Goal: Information Seeking & Learning: Learn about a topic

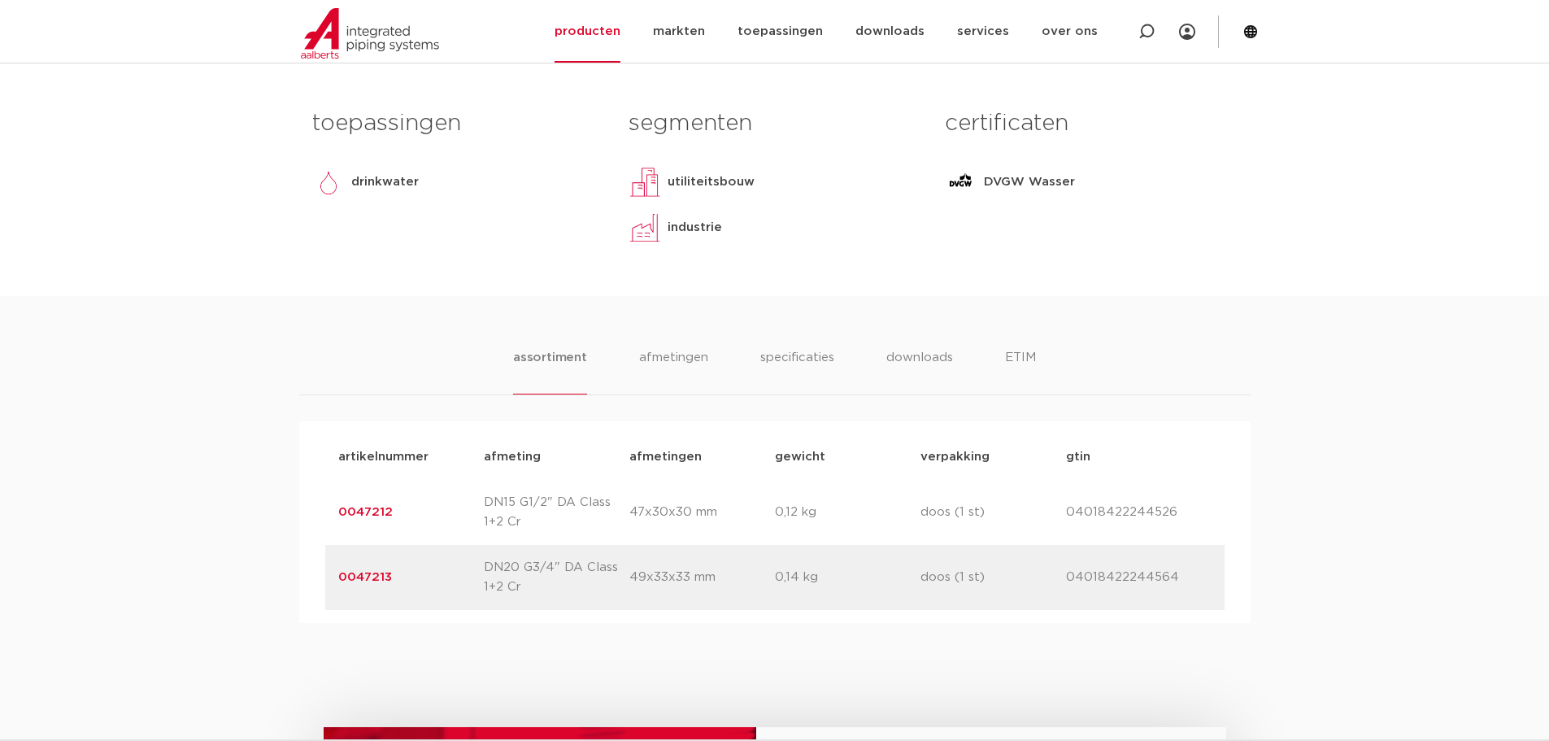
scroll to position [718, 0]
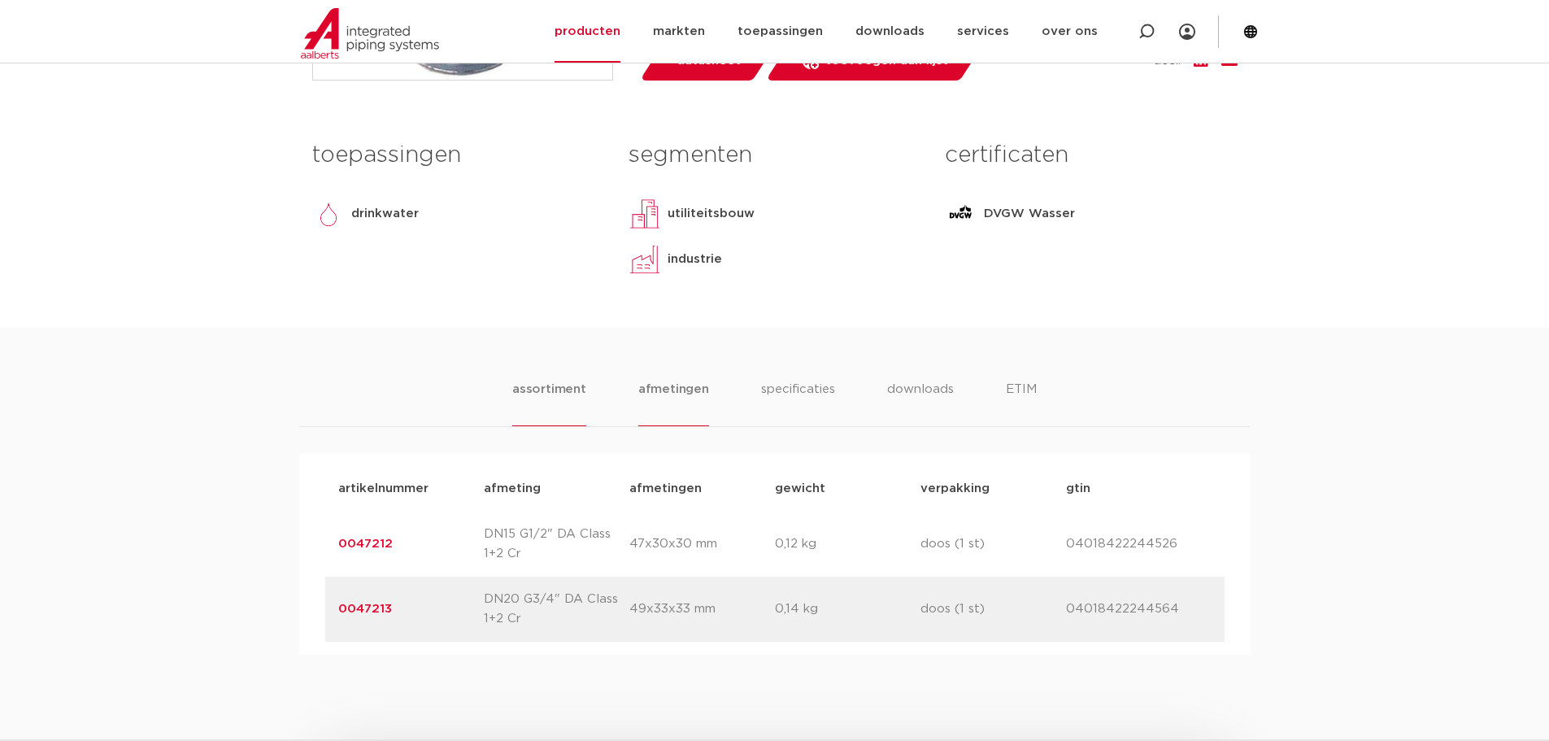
drag, startPoint x: 664, startPoint y: 402, endPoint x: 673, endPoint y: 401, distance: 9.0
click at [664, 402] on li "afmetingen" at bounding box center [673, 403] width 71 height 46
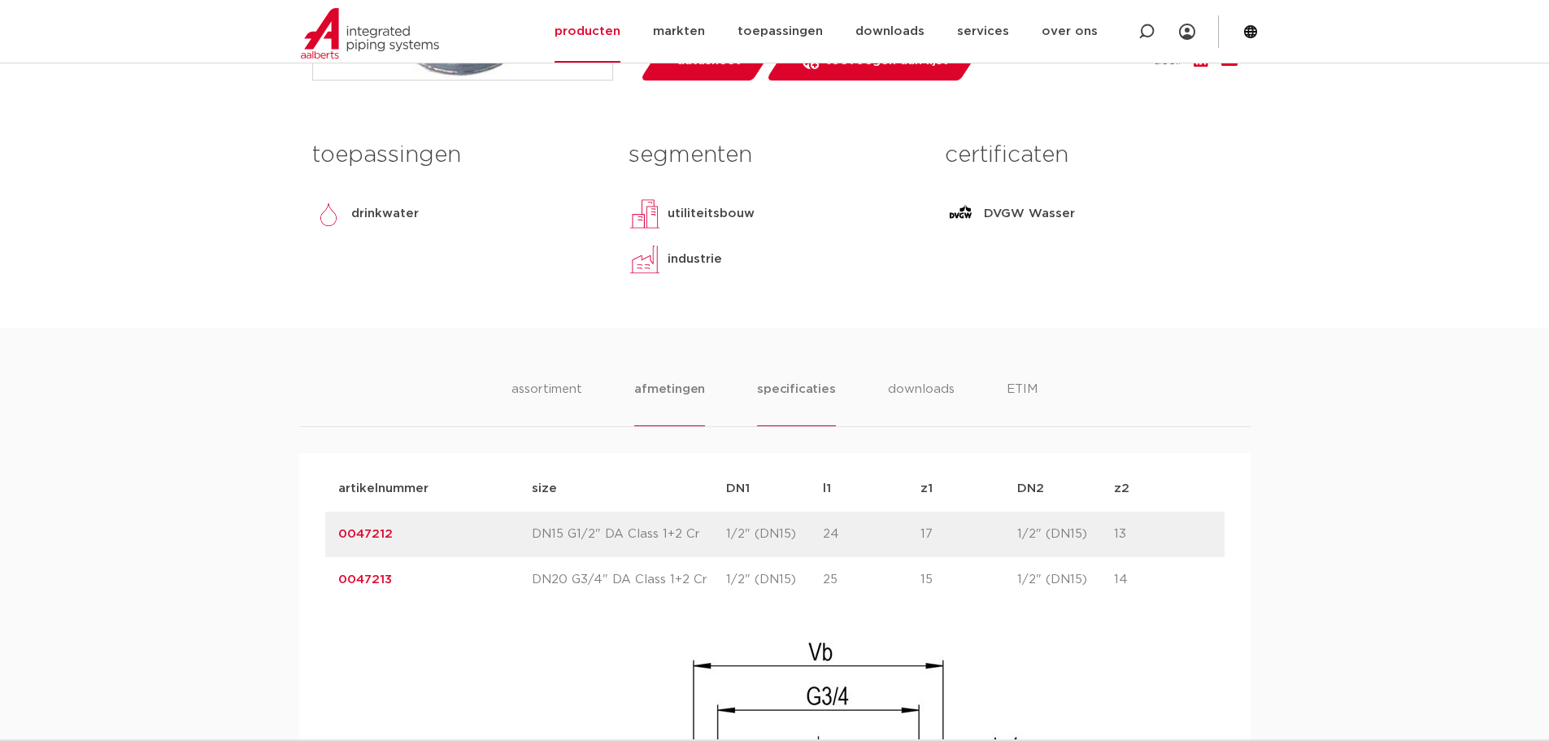
click at [800, 385] on li "specificaties" at bounding box center [796, 403] width 78 height 46
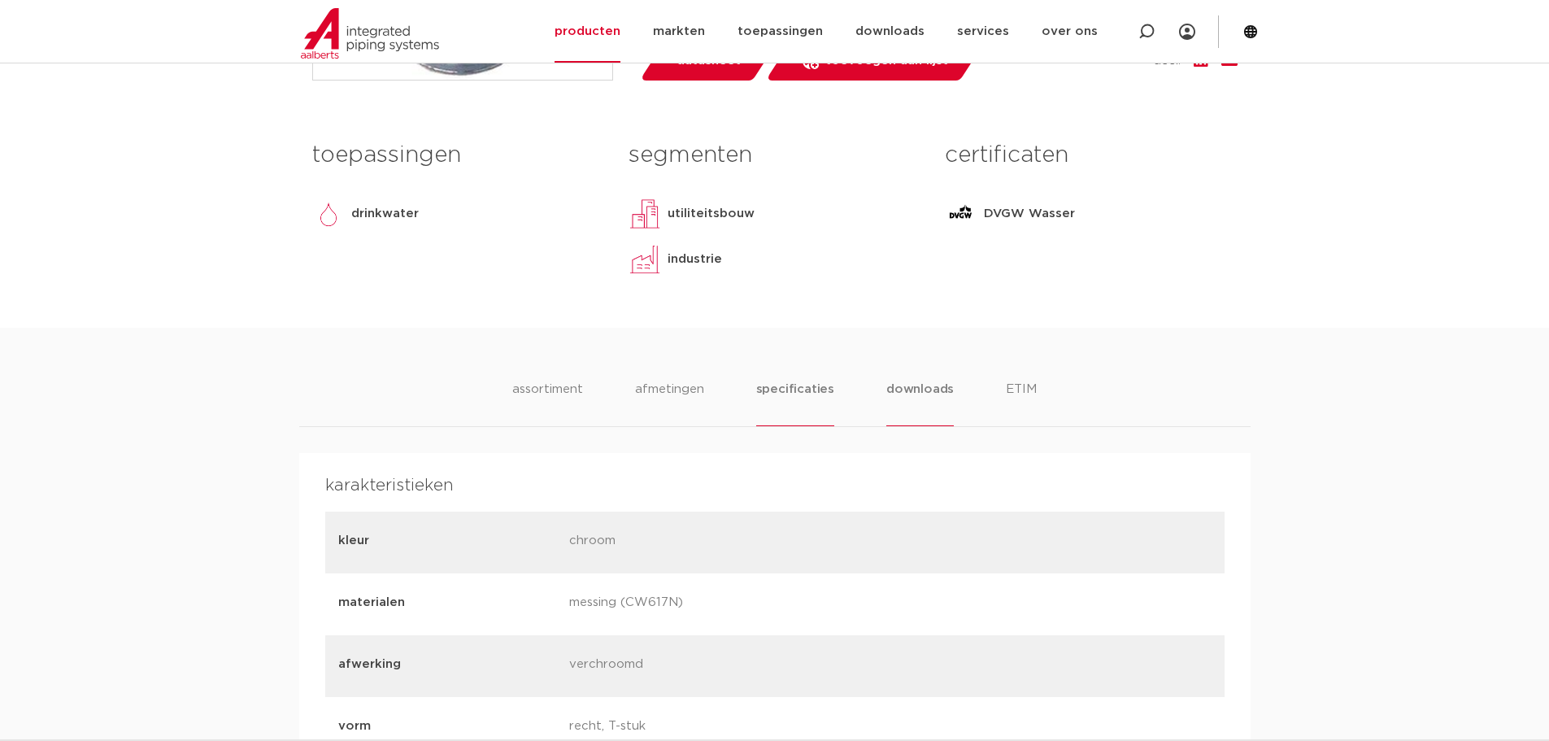
click at [892, 387] on li "downloads" at bounding box center [919, 403] width 67 height 46
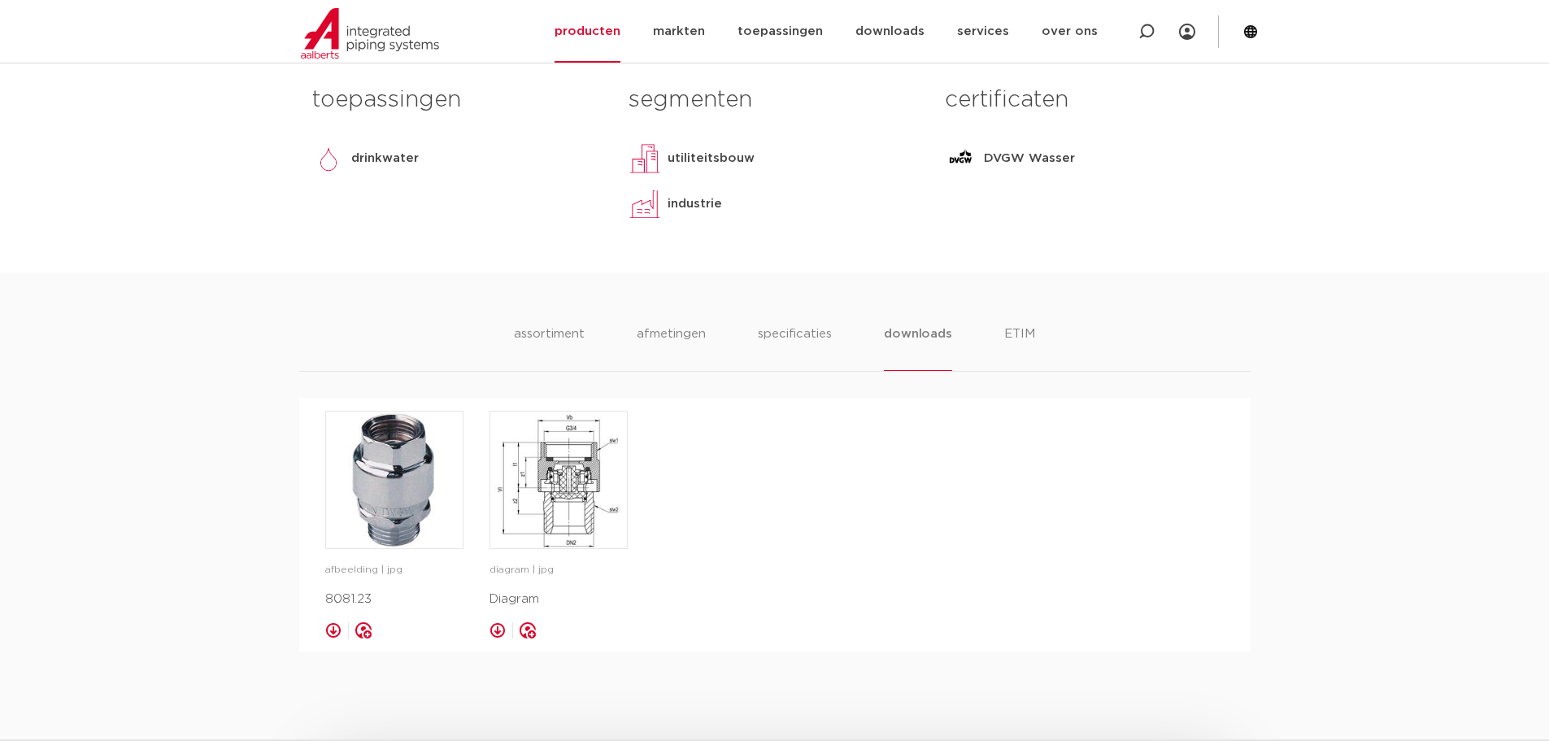
scroll to position [799, 0]
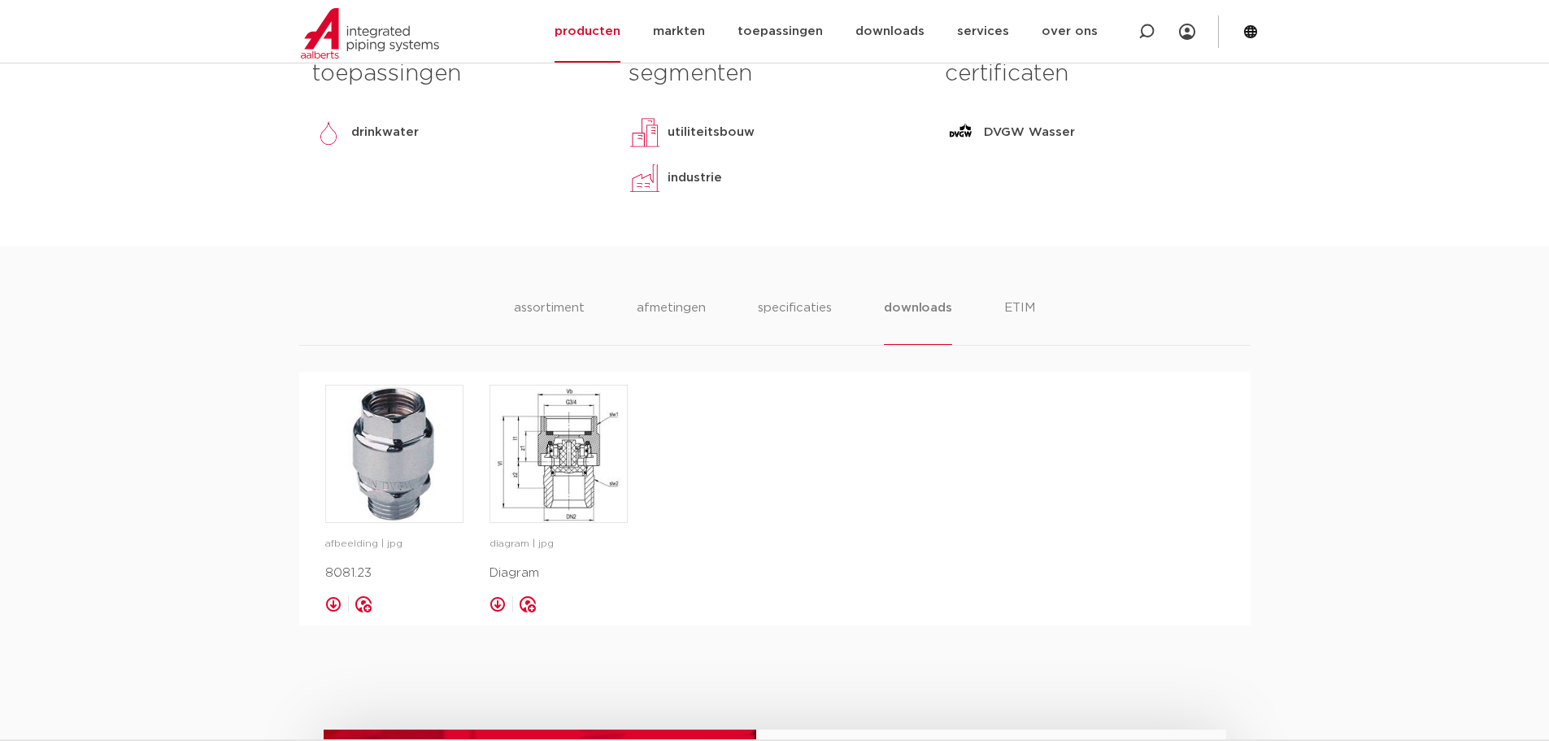
click at [1024, 292] on div "assortiment afmetingen specificaties downloads ETIM assortiment afmetingen spec…" at bounding box center [774, 435] width 1549 height 379
click at [1019, 299] on li "ETIM" at bounding box center [1019, 321] width 29 height 46
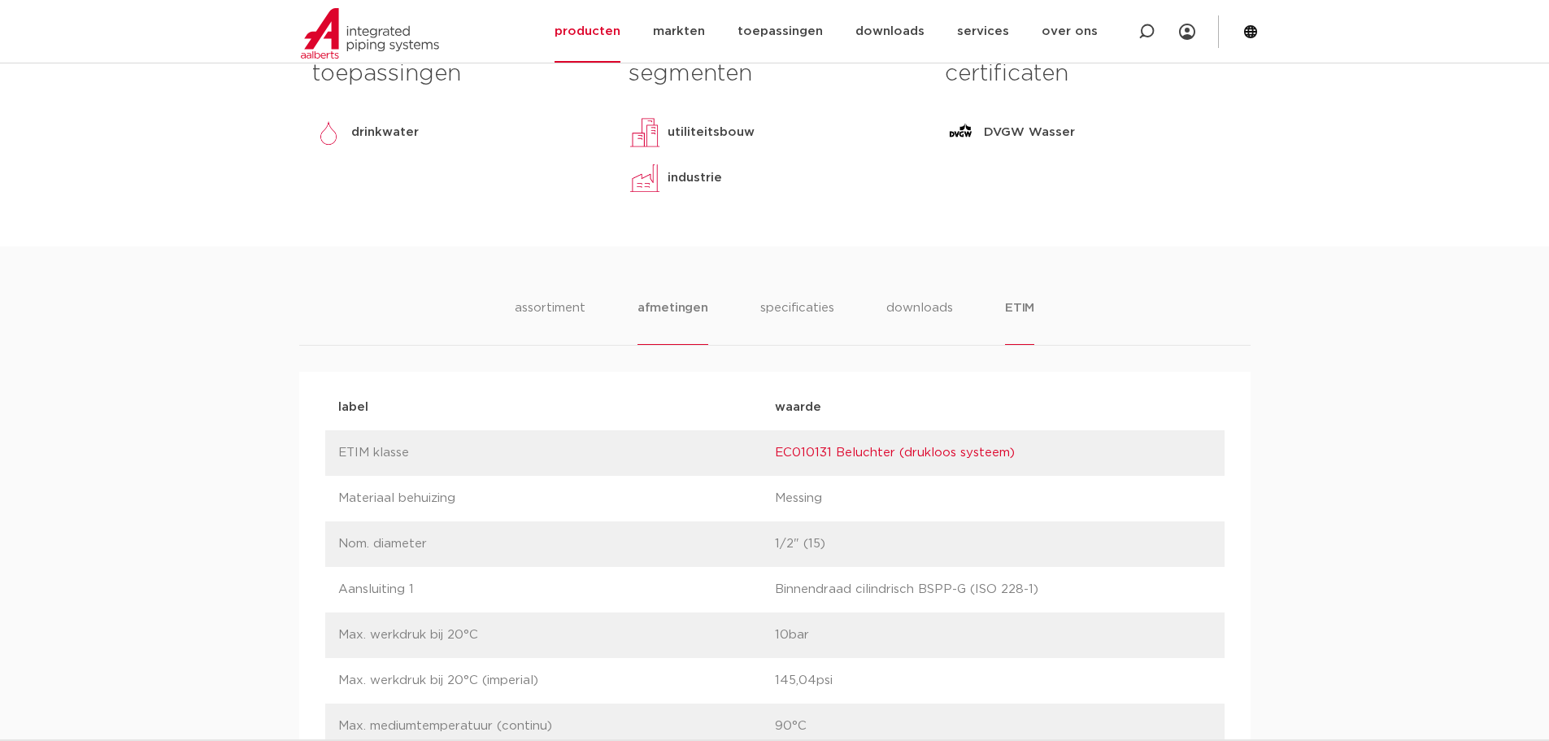
click at [669, 301] on li "afmetingen" at bounding box center [672, 321] width 71 height 46
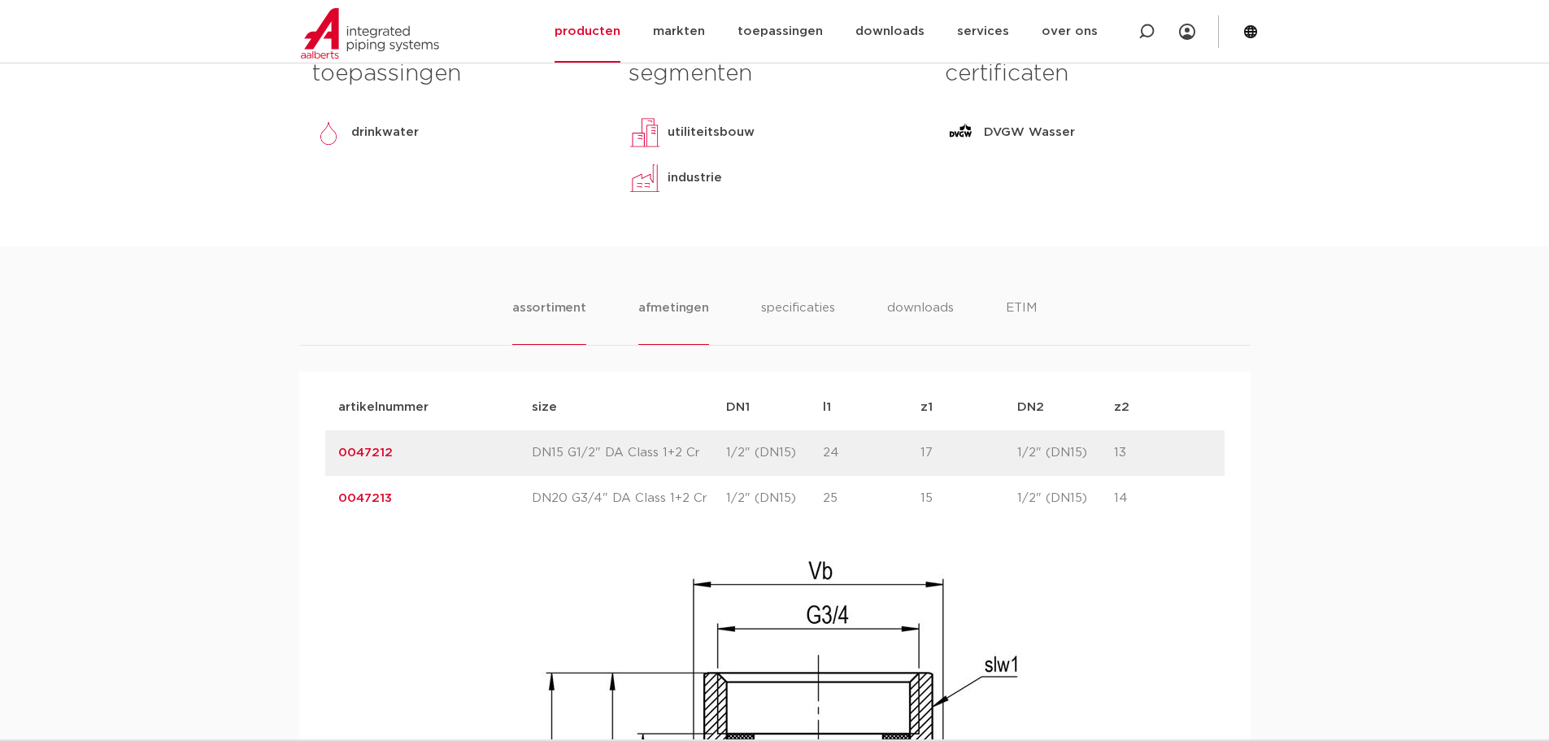
click at [569, 311] on li "assortiment" at bounding box center [549, 321] width 74 height 46
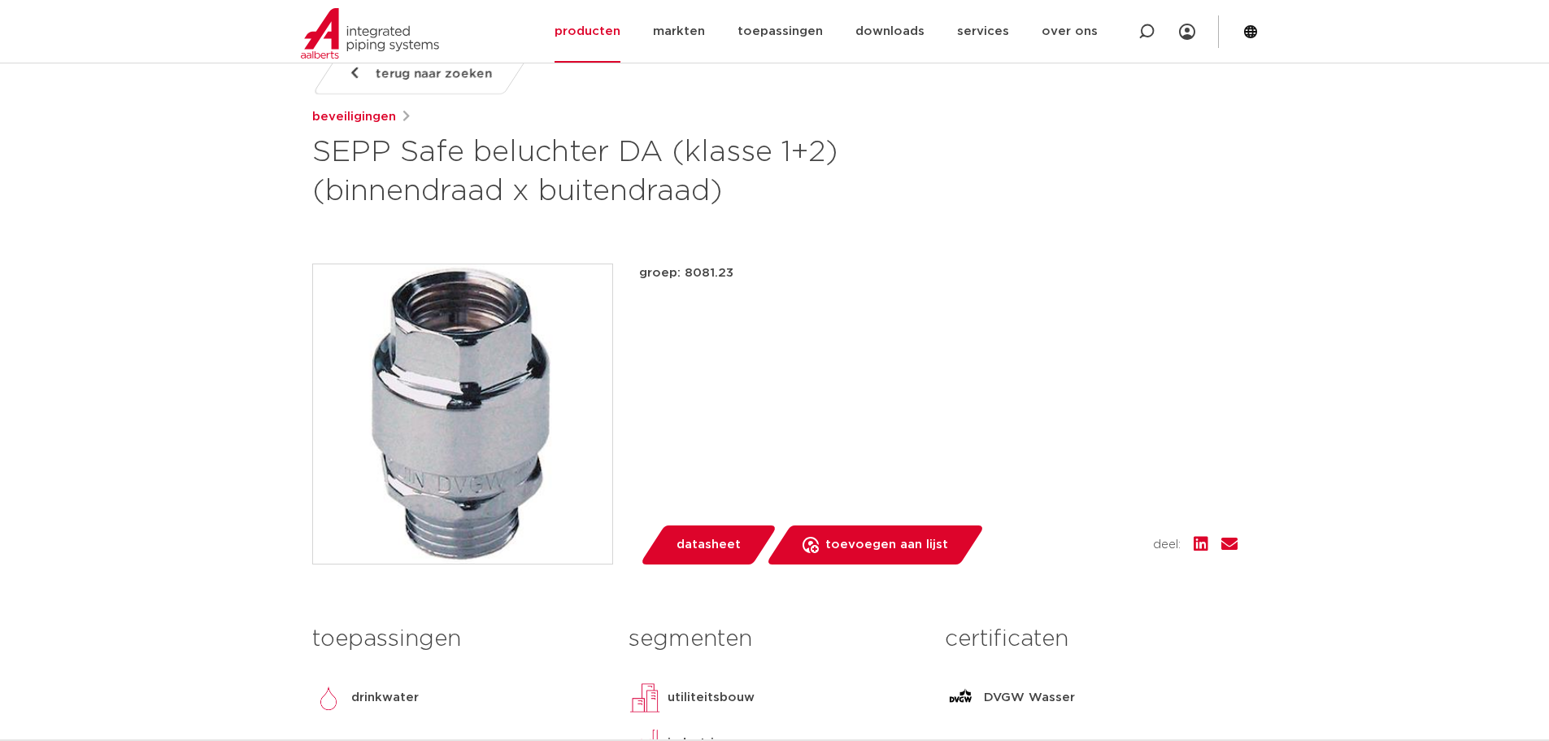
scroll to position [230, 0]
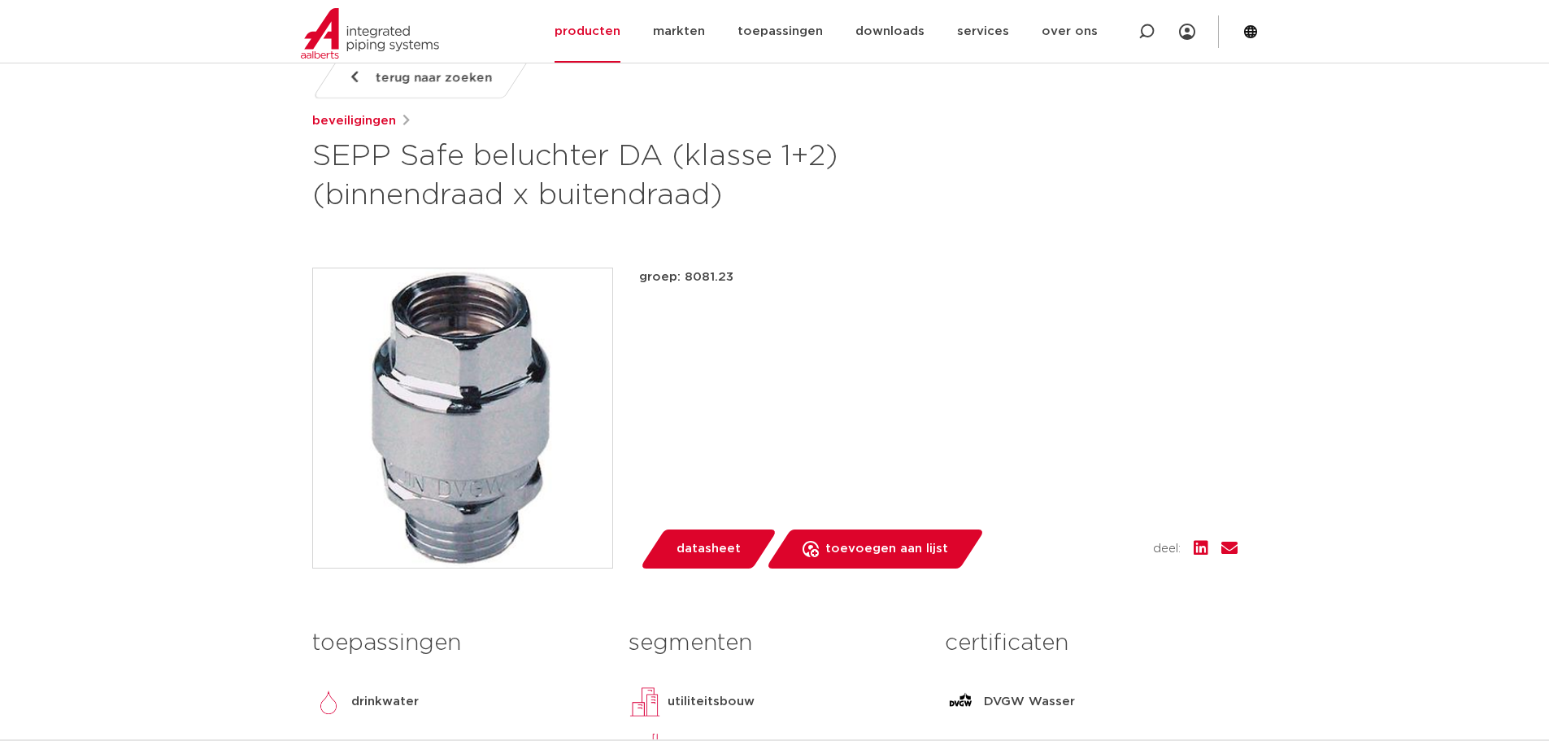
click at [685, 535] on link "datasheet" at bounding box center [708, 548] width 138 height 39
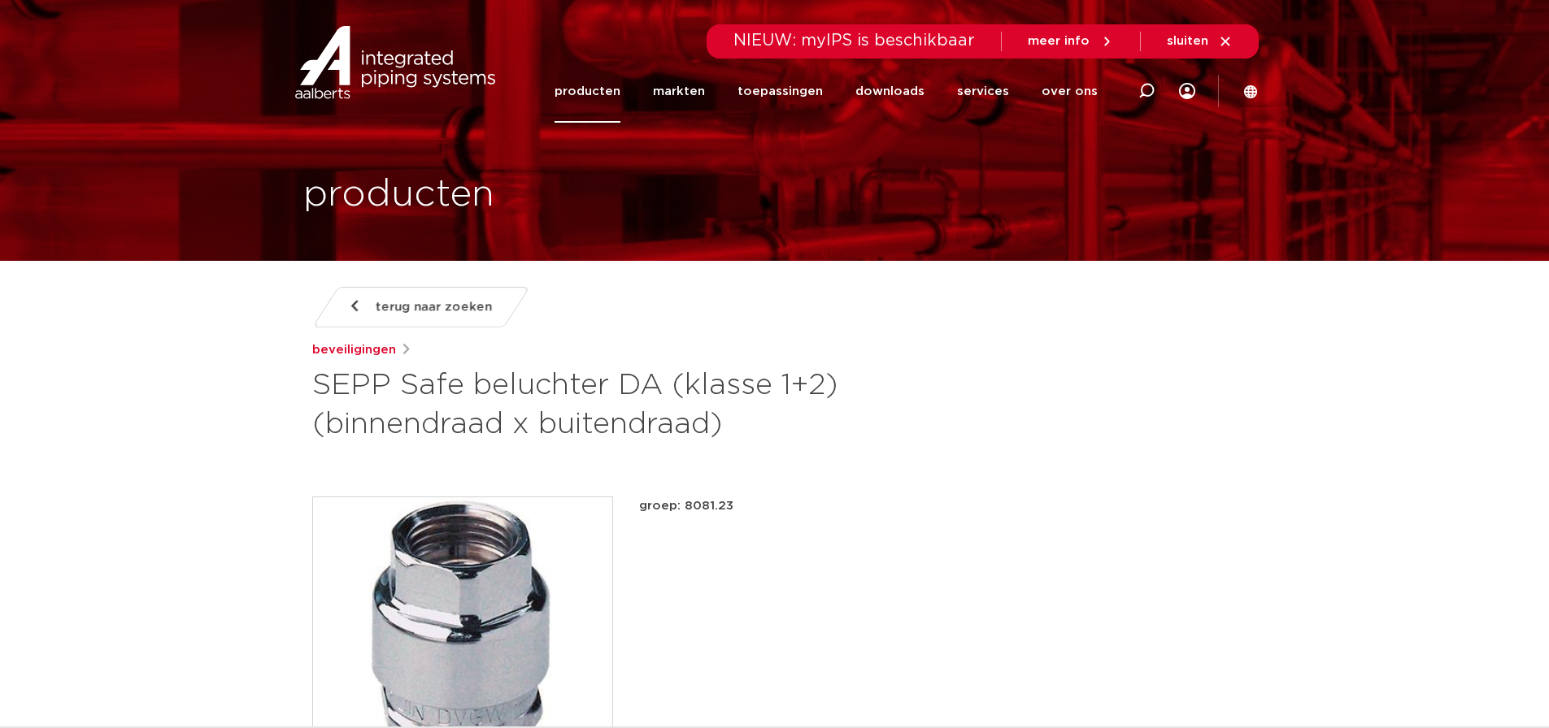
scroll to position [0, 0]
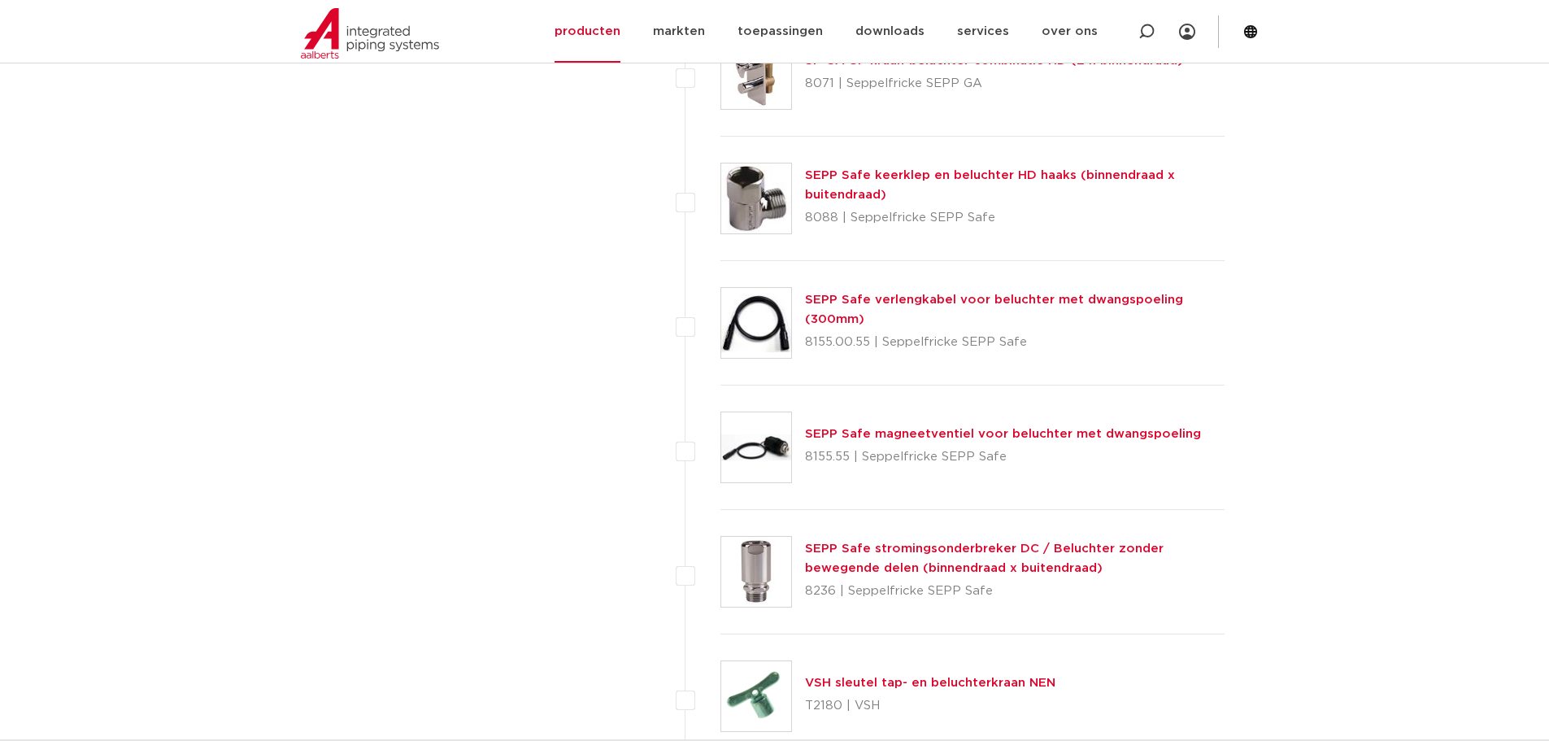
scroll to position [4634, 0]
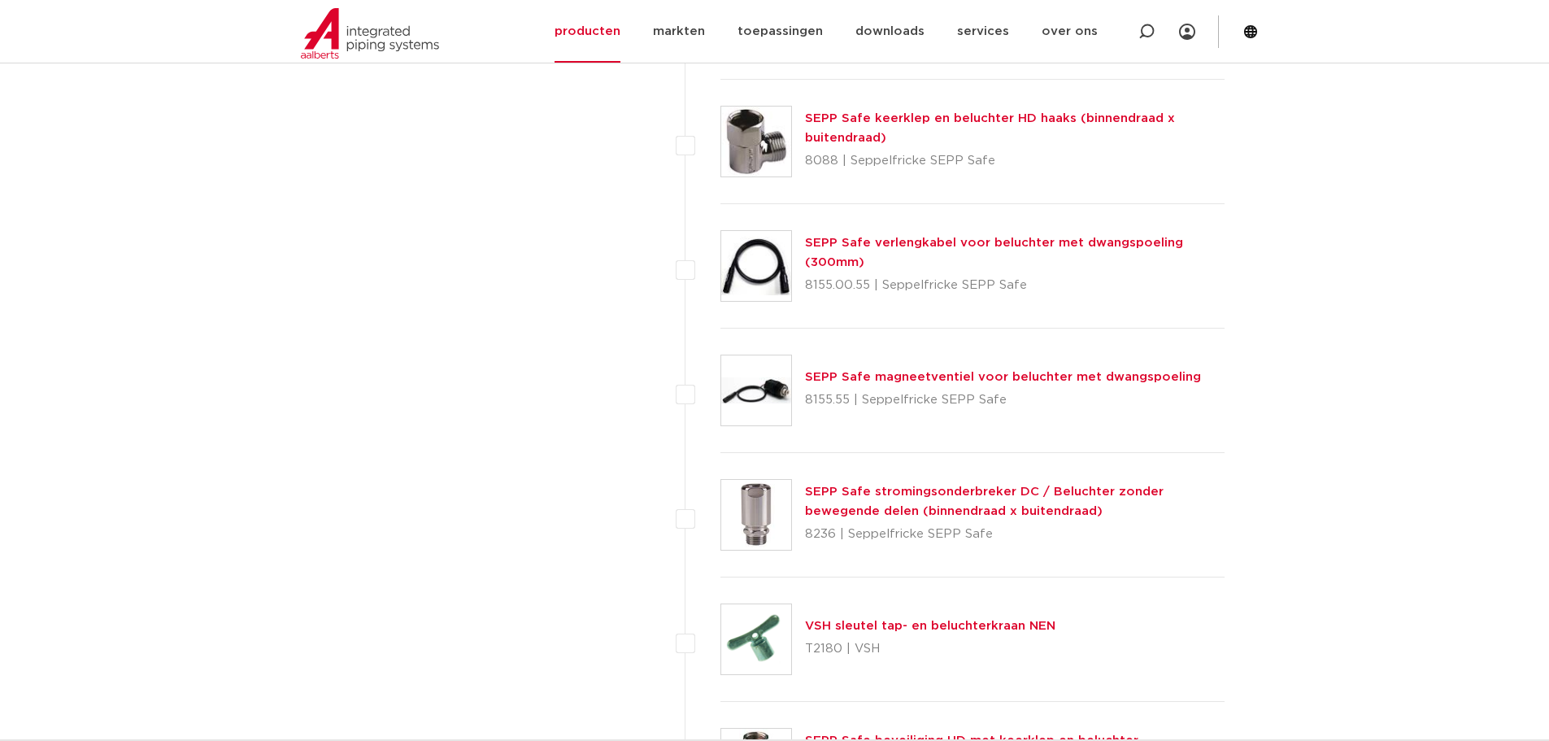
click at [829, 116] on link "SEPP Safe keerklep en beluchter HD haaks (binnendraad x buitendraad)" at bounding box center [990, 128] width 370 height 32
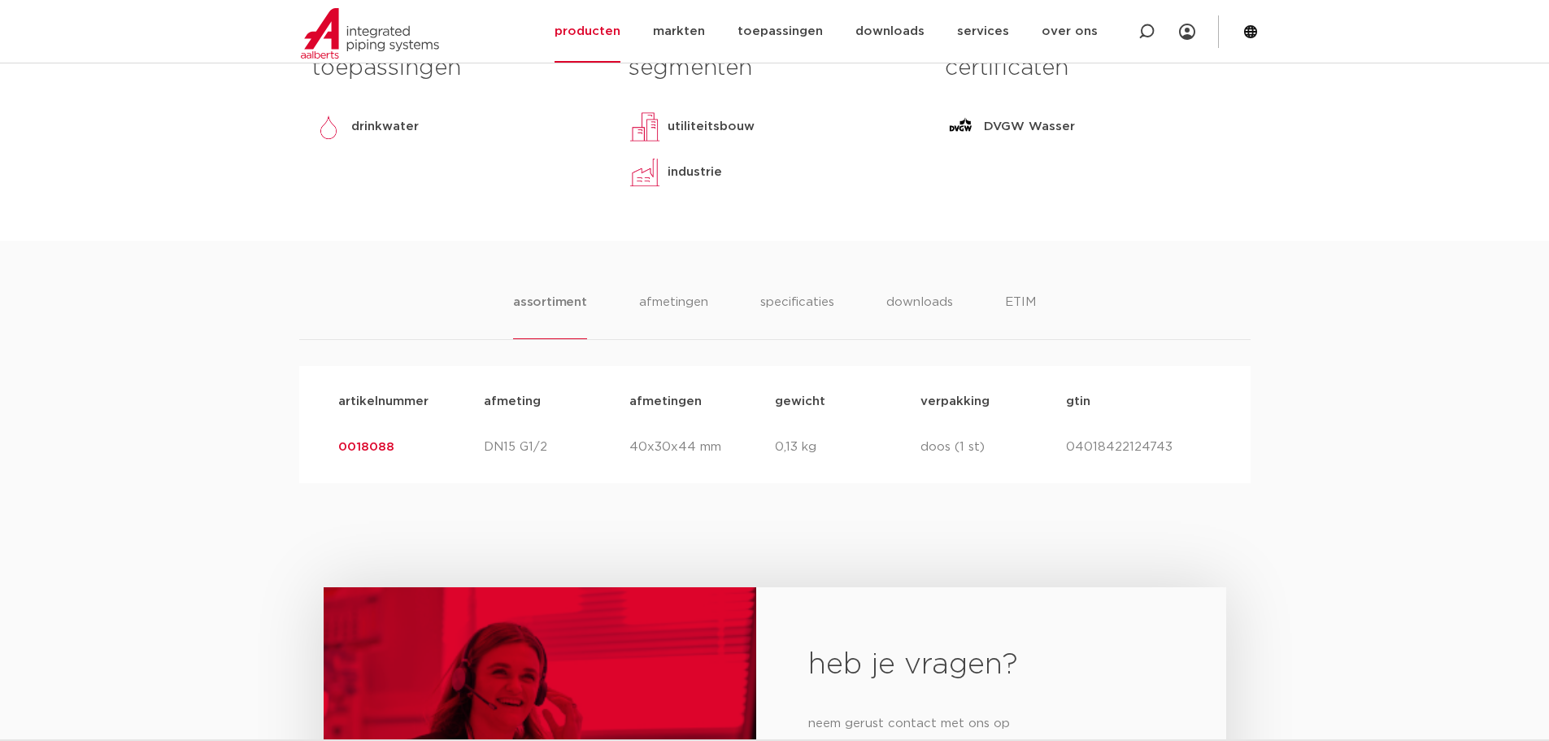
scroll to position [796, 0]
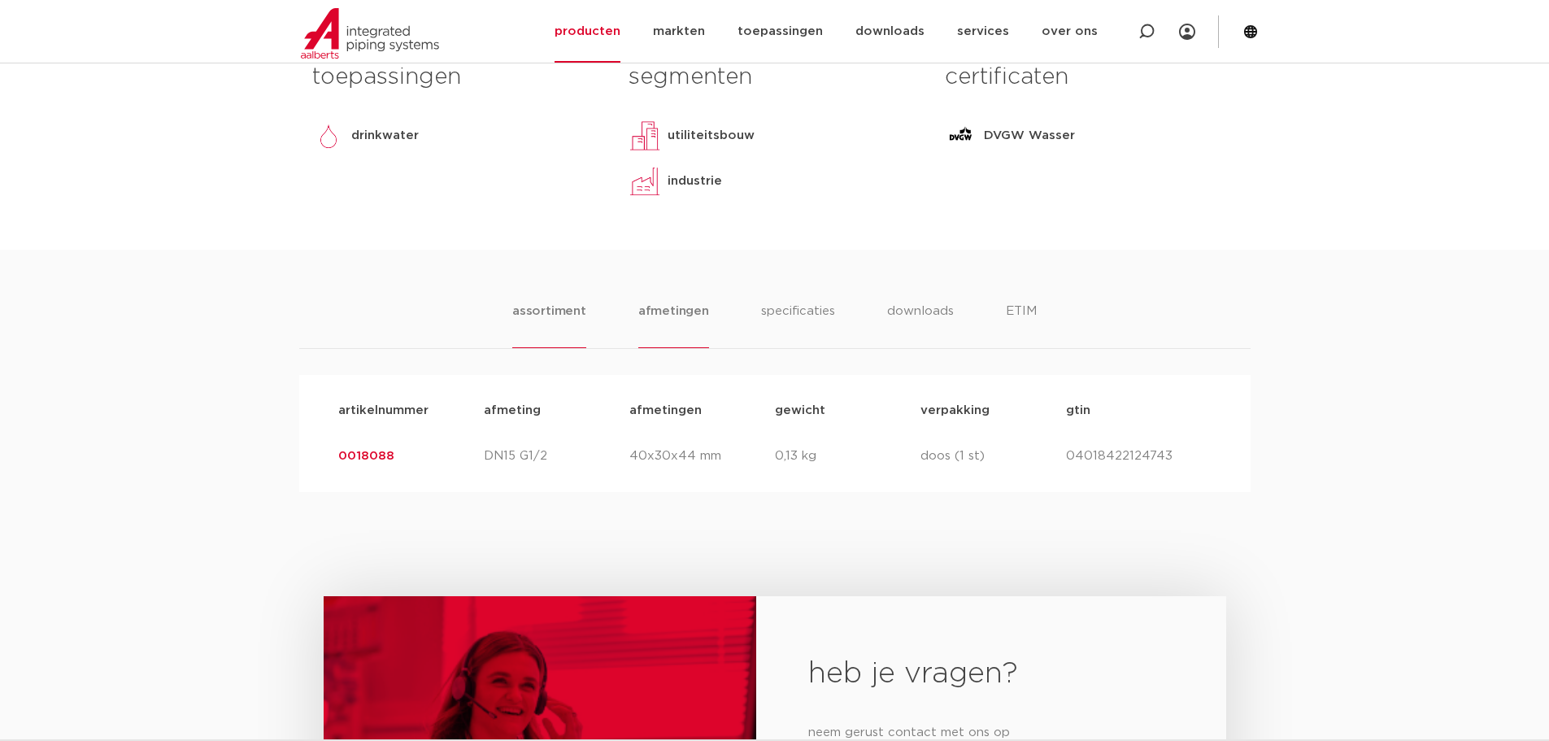
click at [673, 311] on li "afmetingen" at bounding box center [673, 325] width 71 height 46
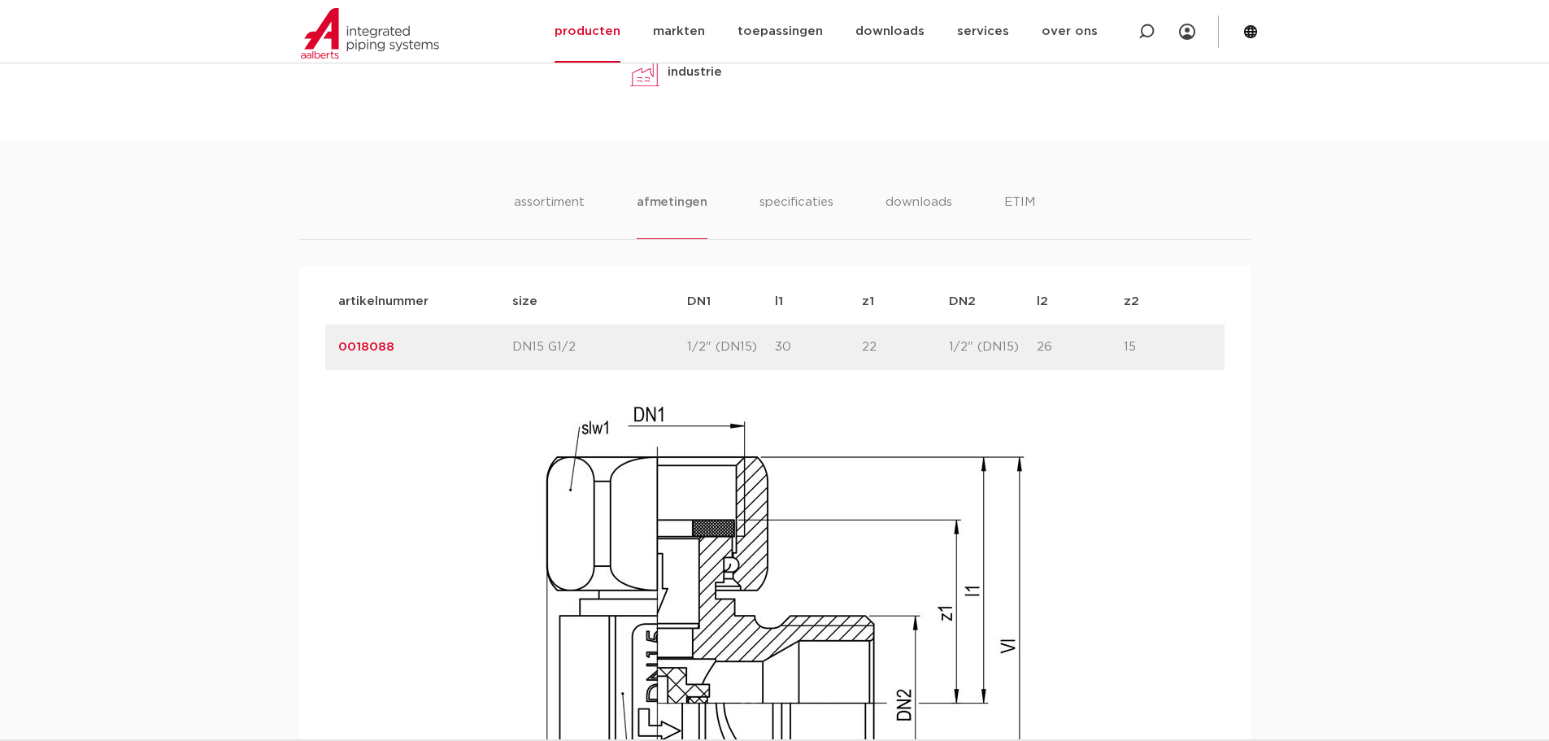
scroll to position [877, 0]
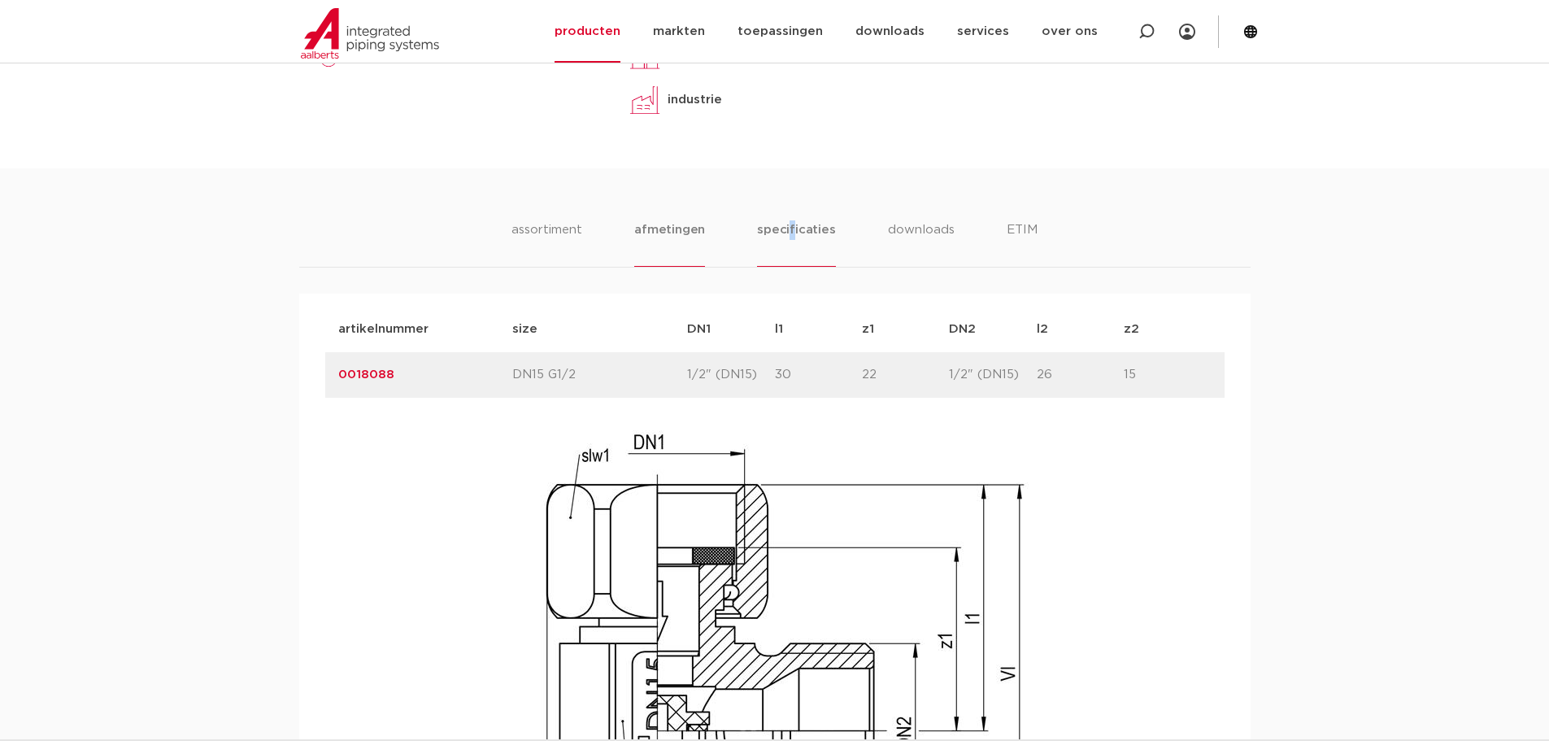
click at [793, 229] on li "specificaties" at bounding box center [796, 243] width 78 height 46
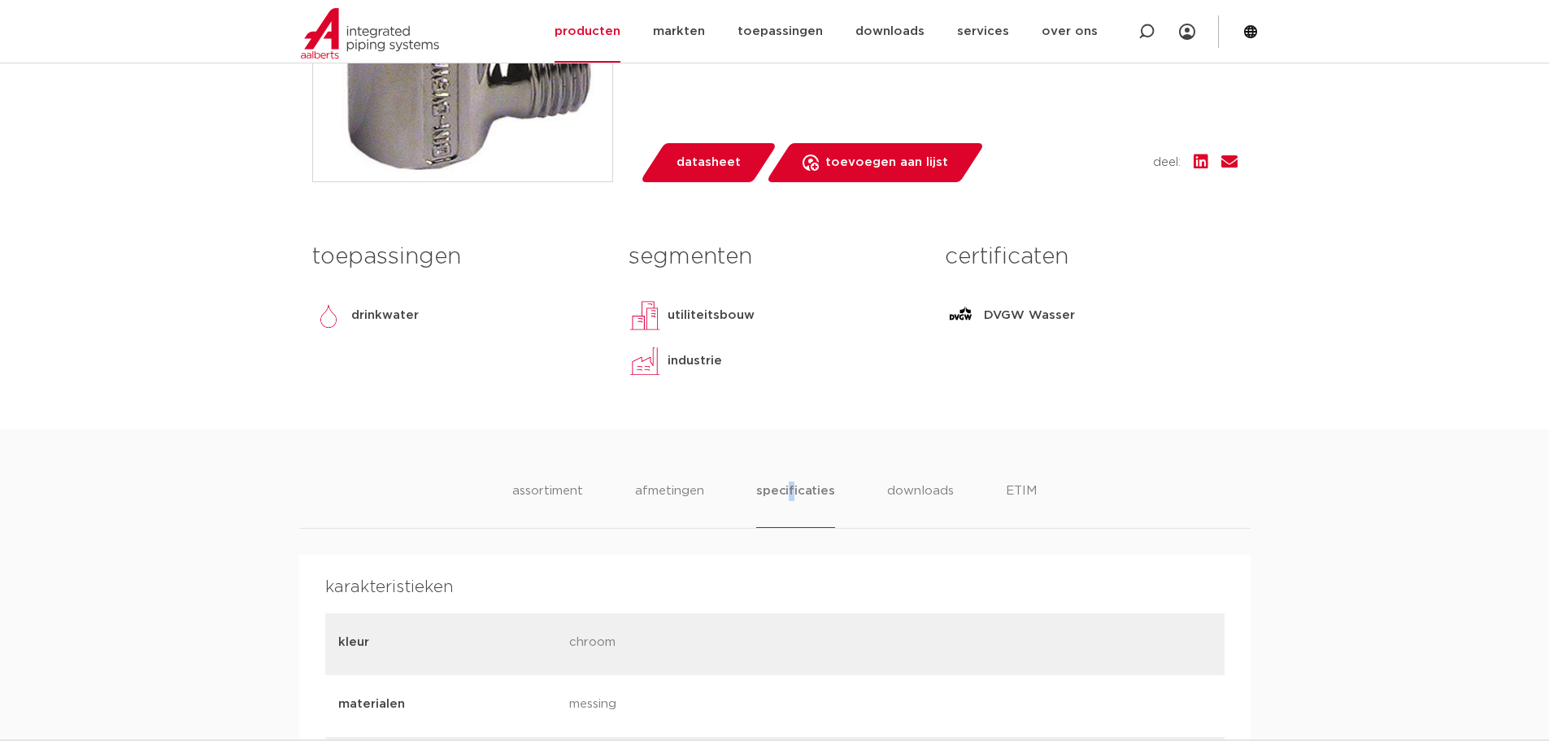
scroll to position [552, 0]
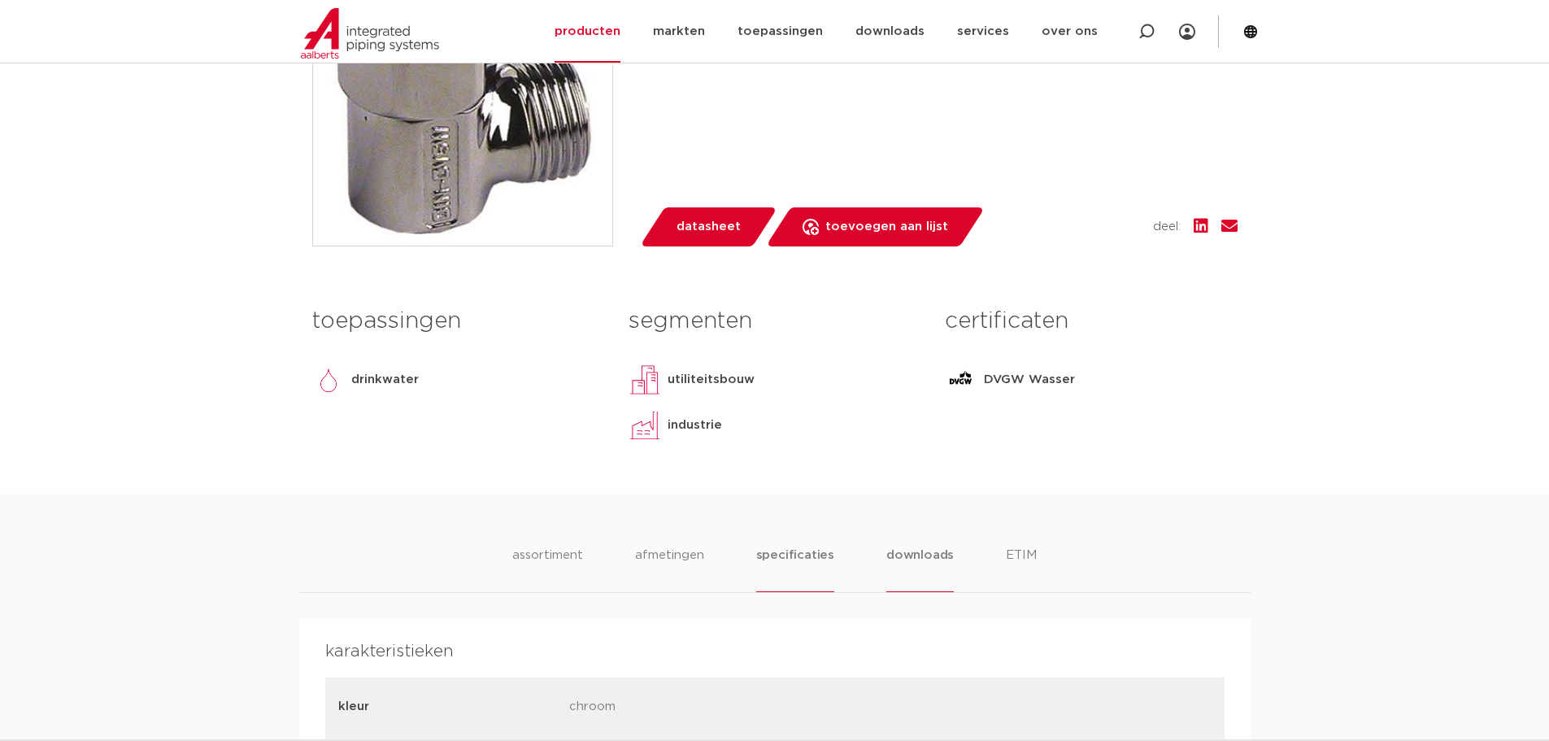
click at [919, 562] on li "downloads" at bounding box center [919, 568] width 67 height 46
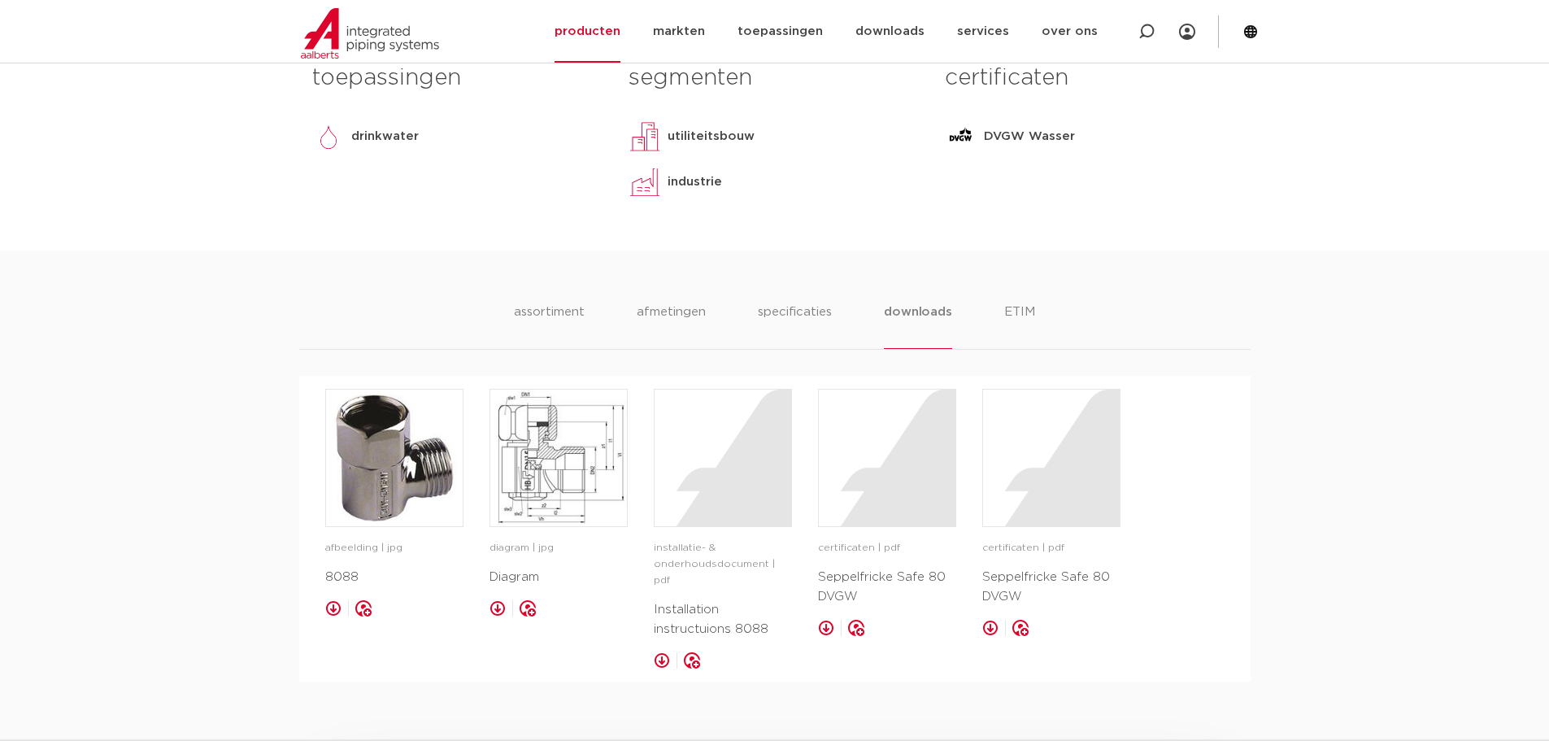
scroll to position [796, 0]
click at [696, 464] on div at bounding box center [722, 457] width 137 height 137
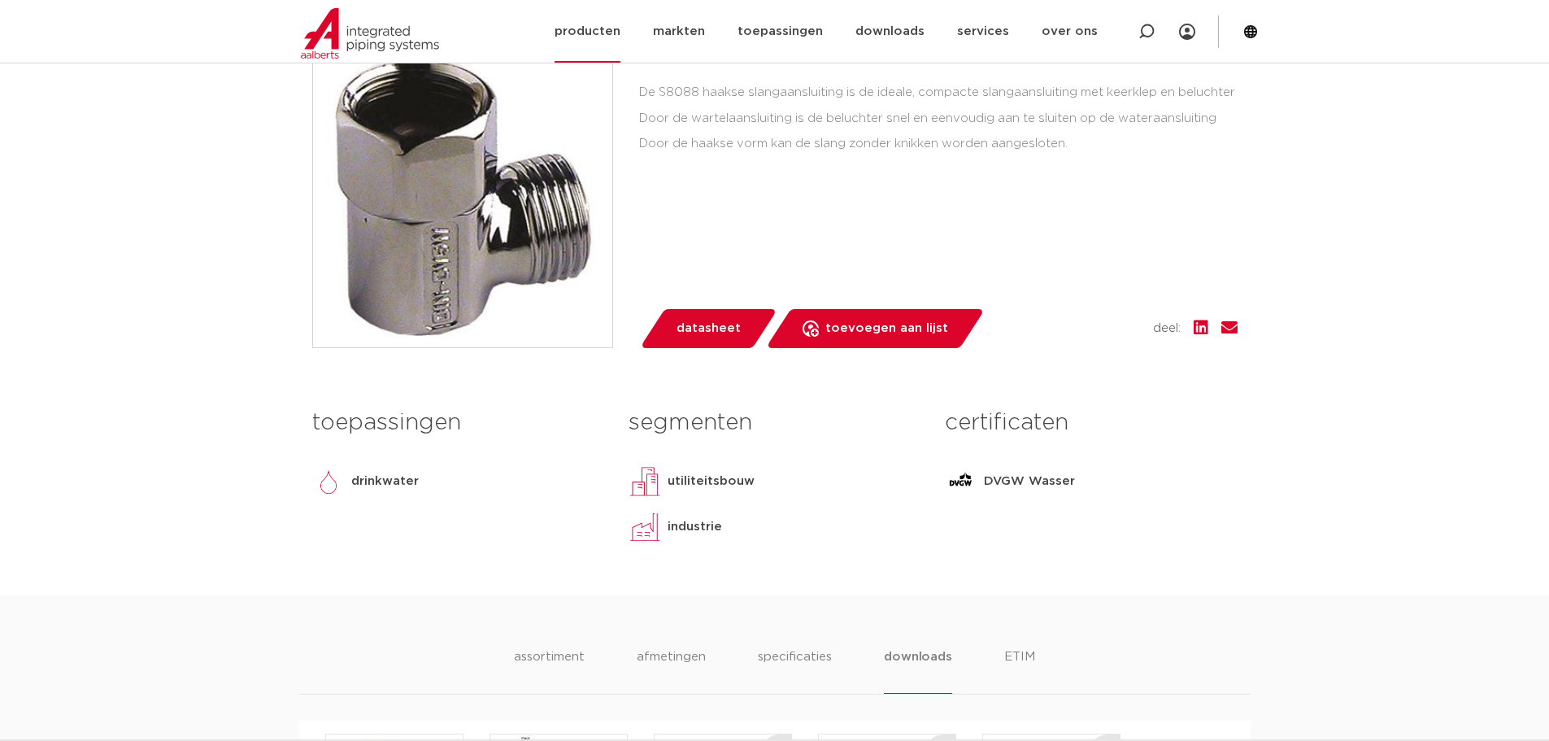
scroll to position [308, 0]
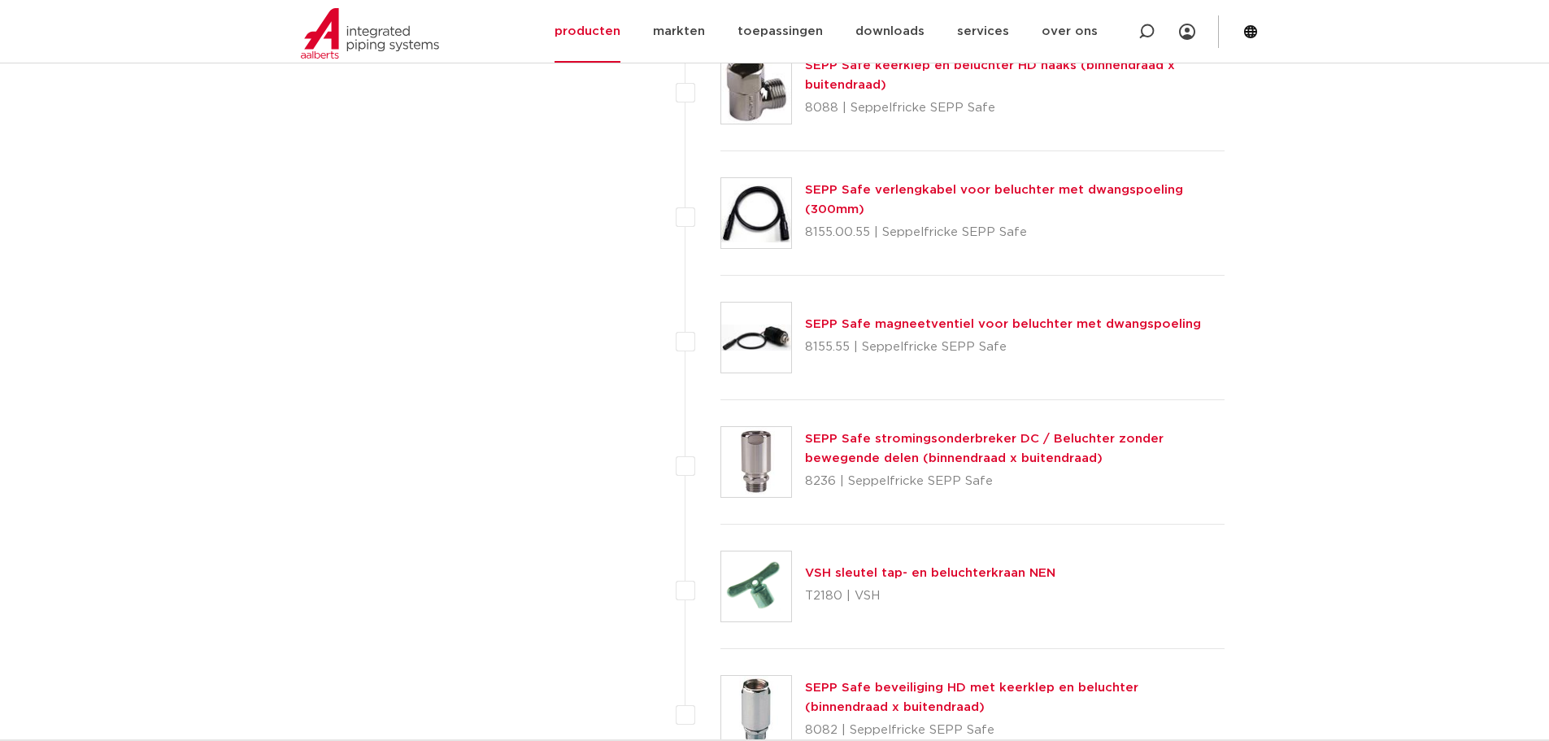
scroll to position [4715, 0]
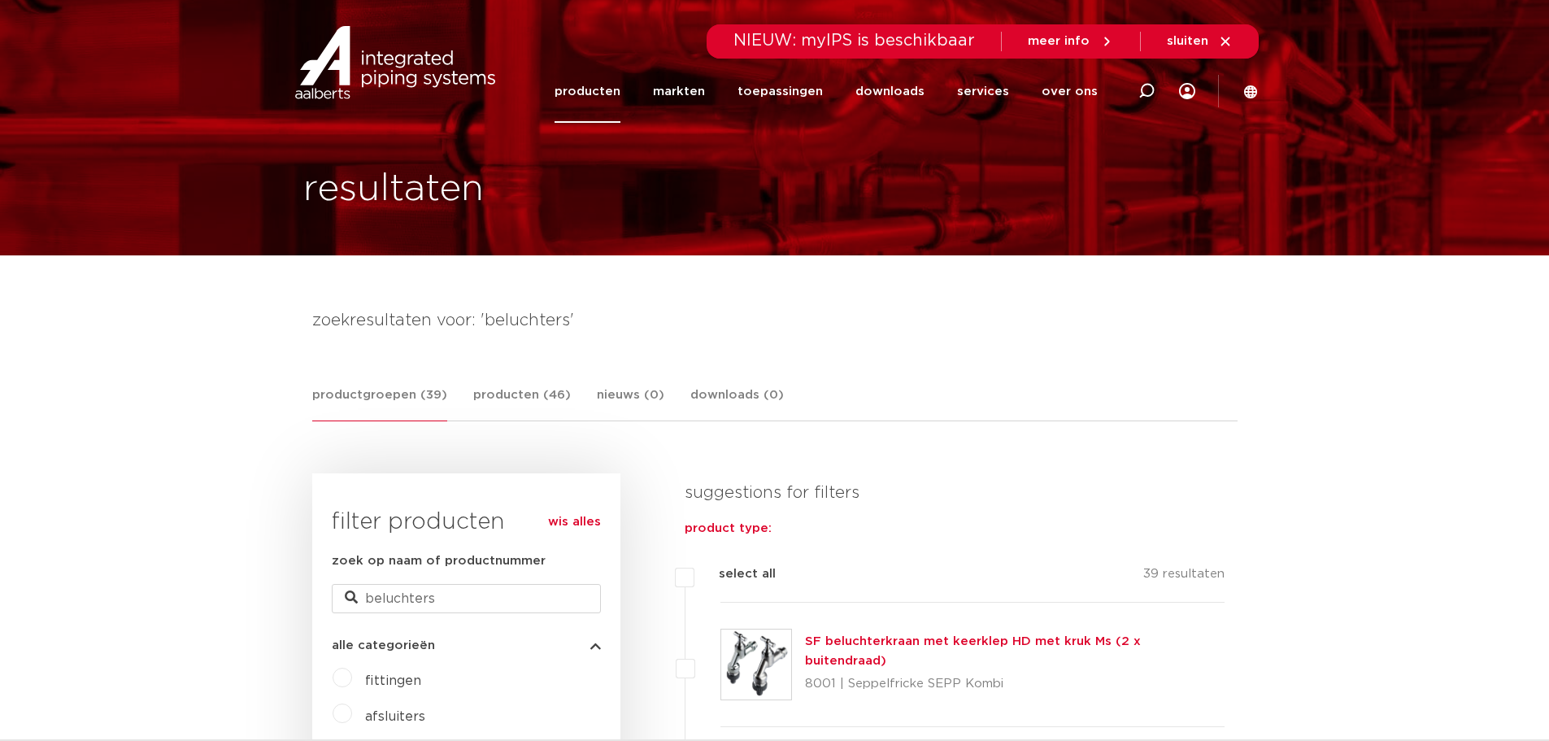
scroll to position [0, 0]
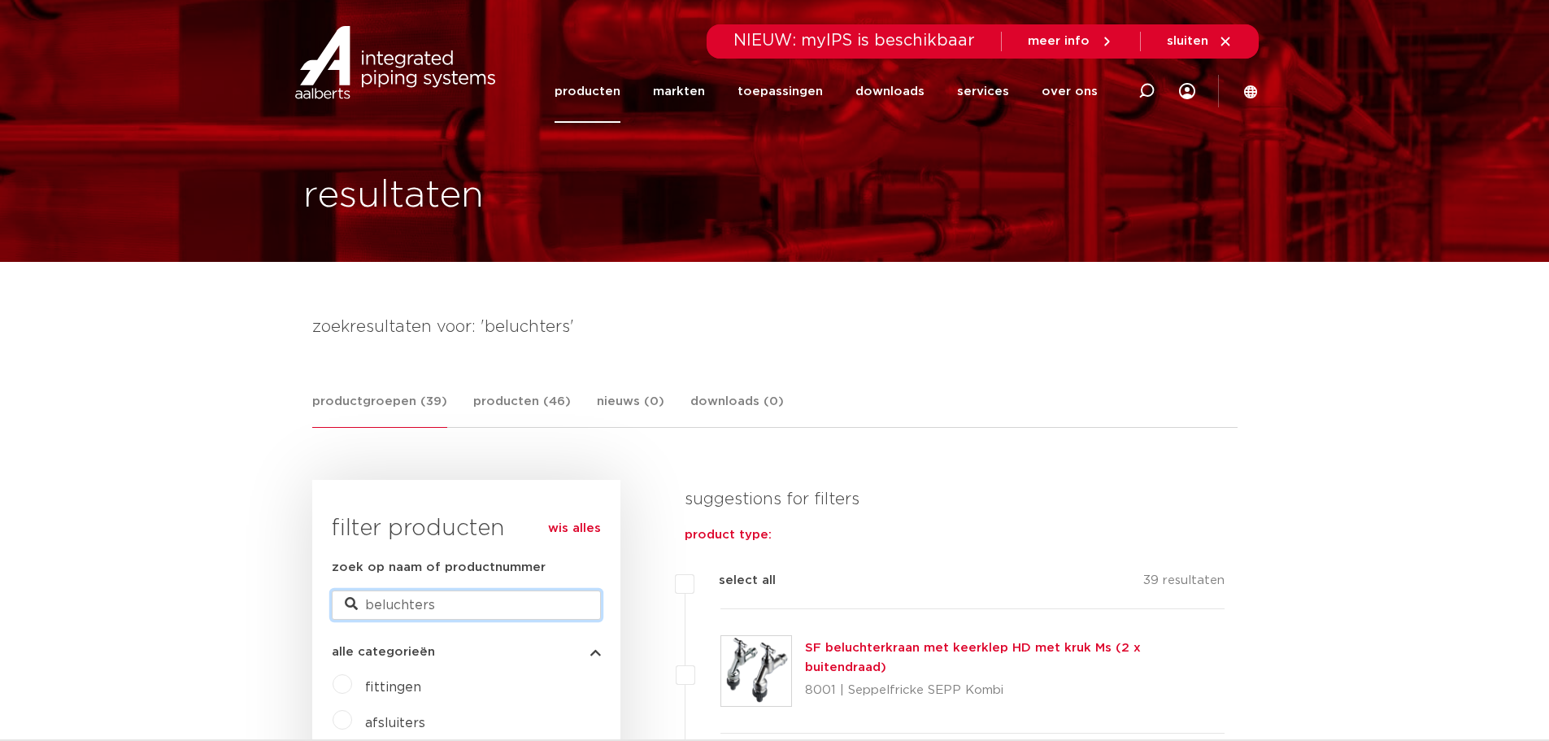
drag, startPoint x: 413, startPoint y: 597, endPoint x: 282, endPoint y: 590, distance: 131.1
type input "HB"
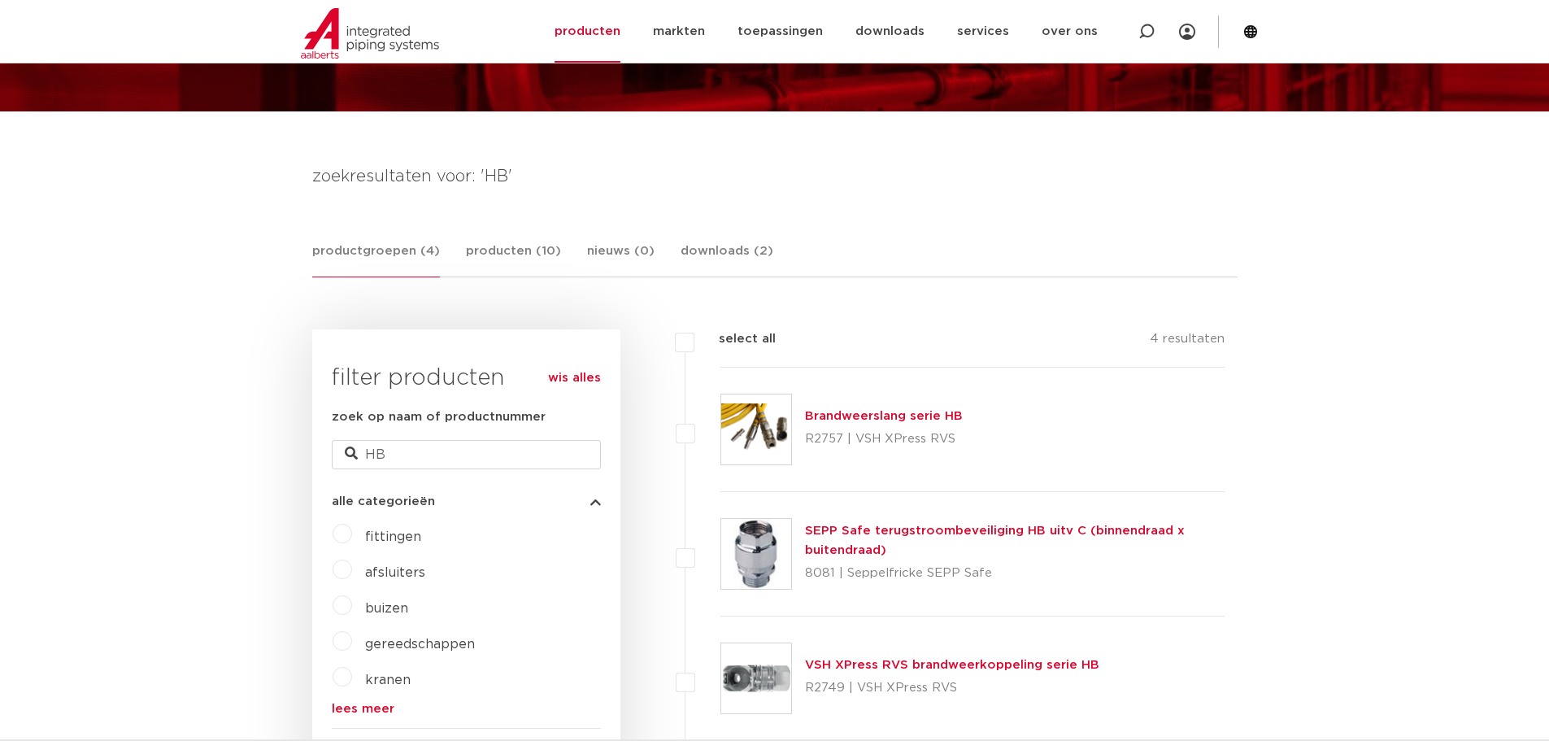
scroll to position [244, 0]
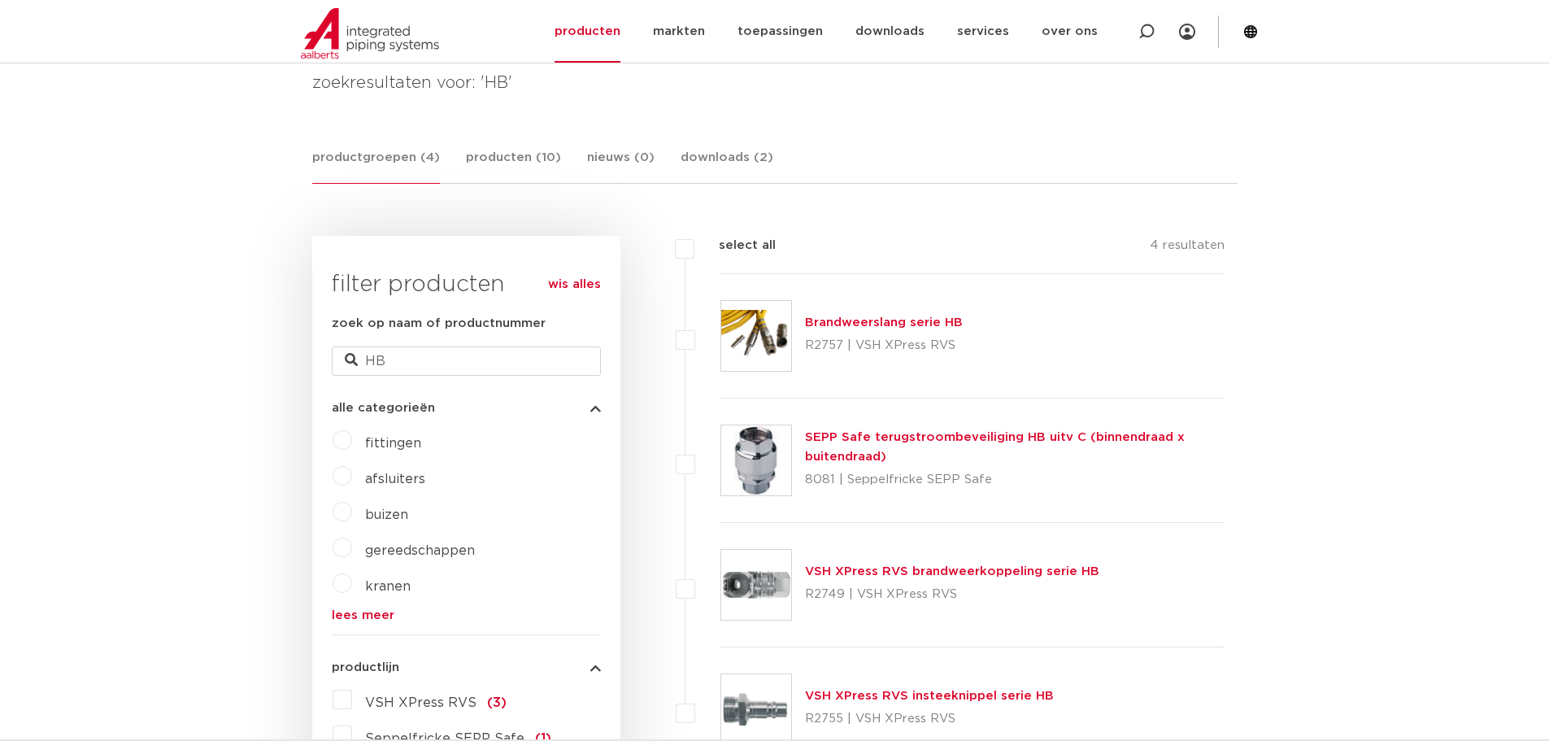
click at [876, 442] on link "SEPP Safe terugstroombeveiliging HB uitv C (binnendraad x buitendraad)" at bounding box center [995, 447] width 380 height 32
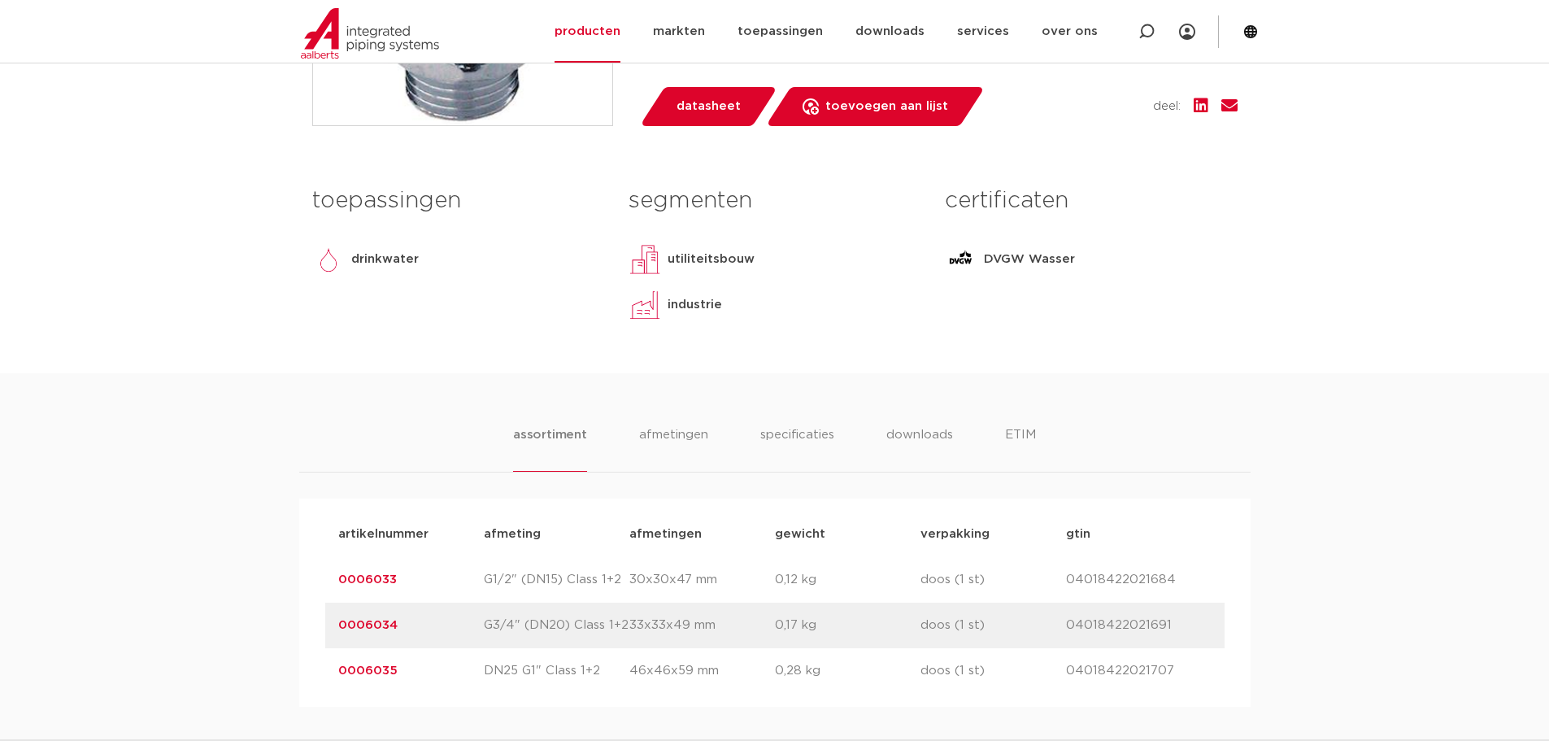
scroll to position [650, 0]
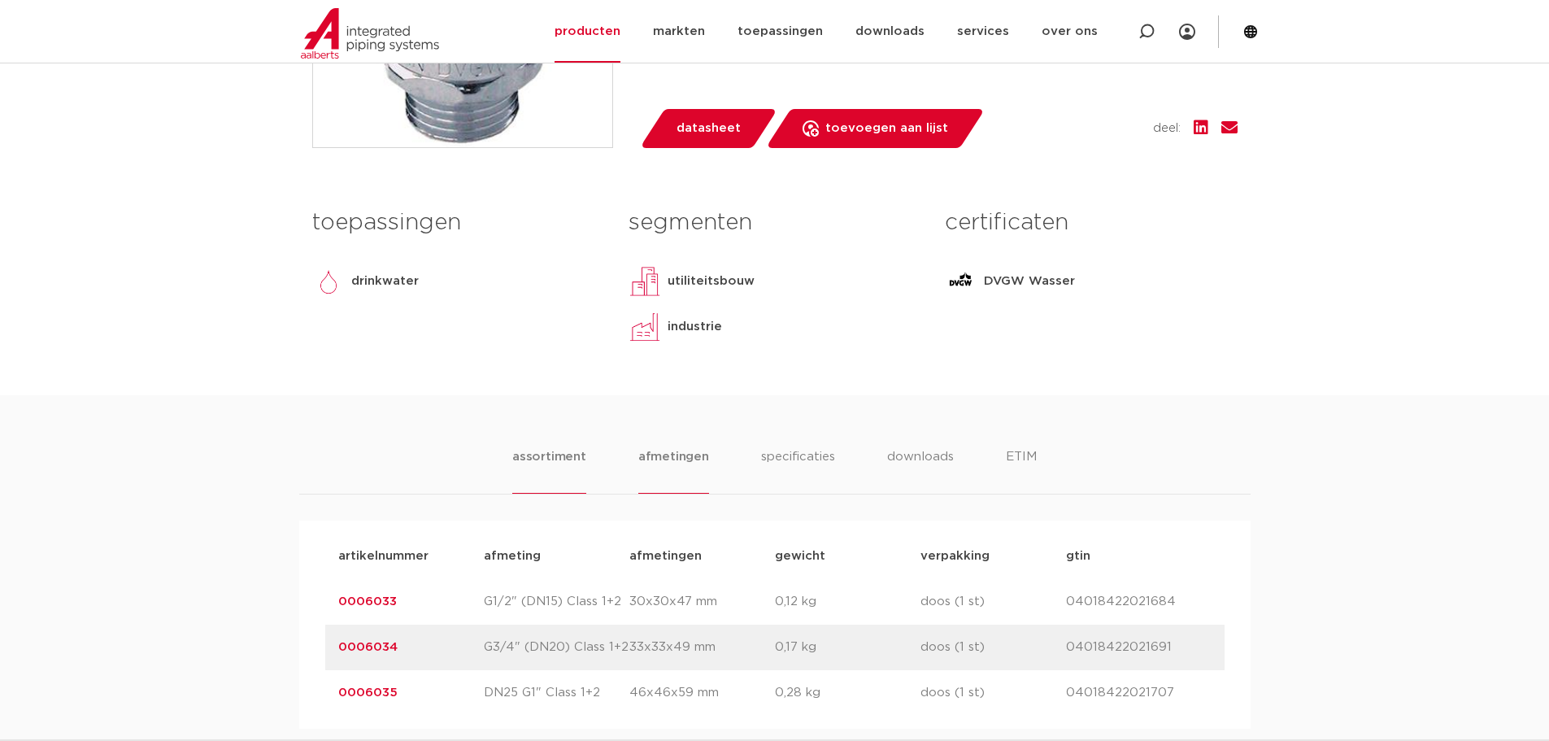
click at [684, 450] on li "afmetingen" at bounding box center [673, 470] width 71 height 46
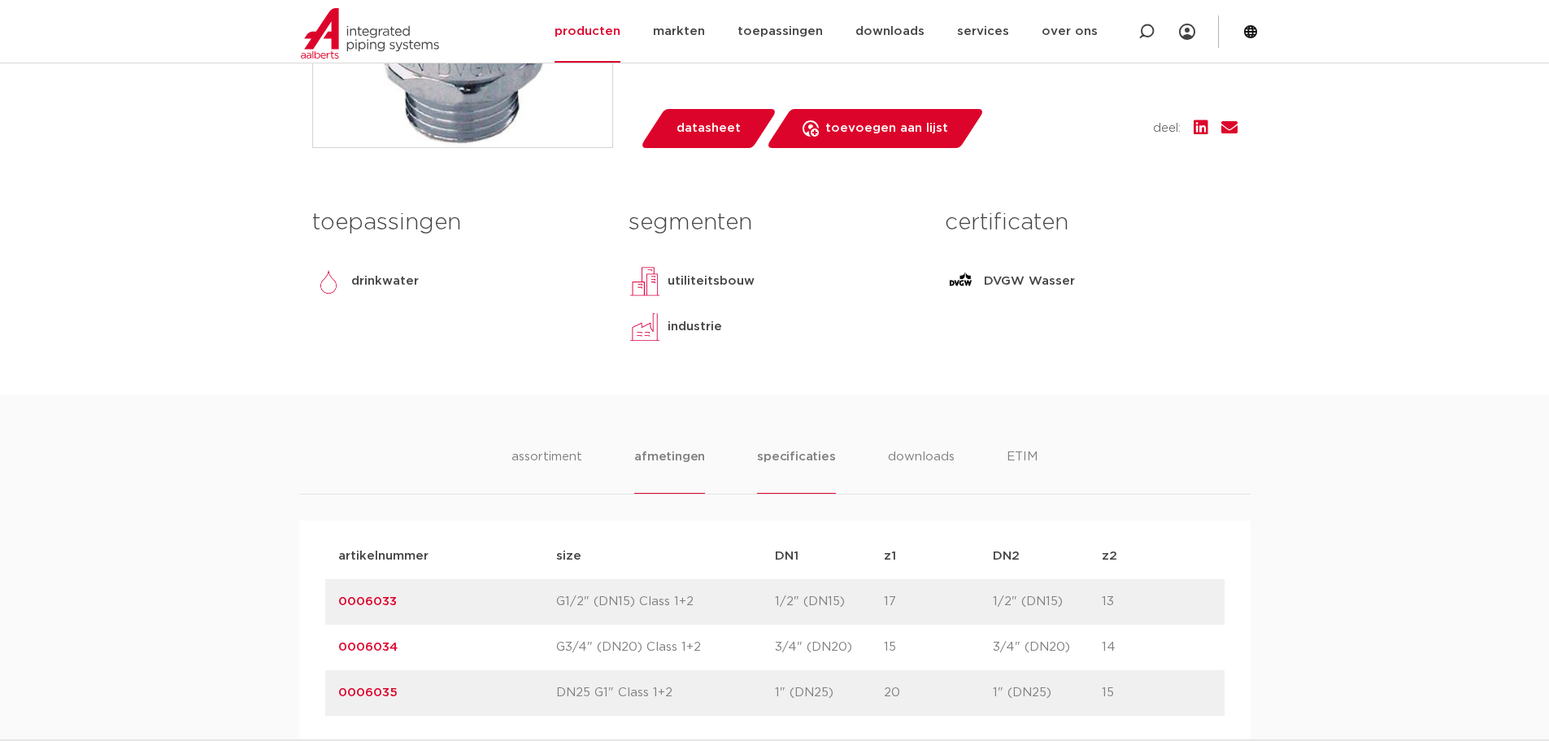
click at [810, 466] on li "specificaties" at bounding box center [796, 470] width 78 height 46
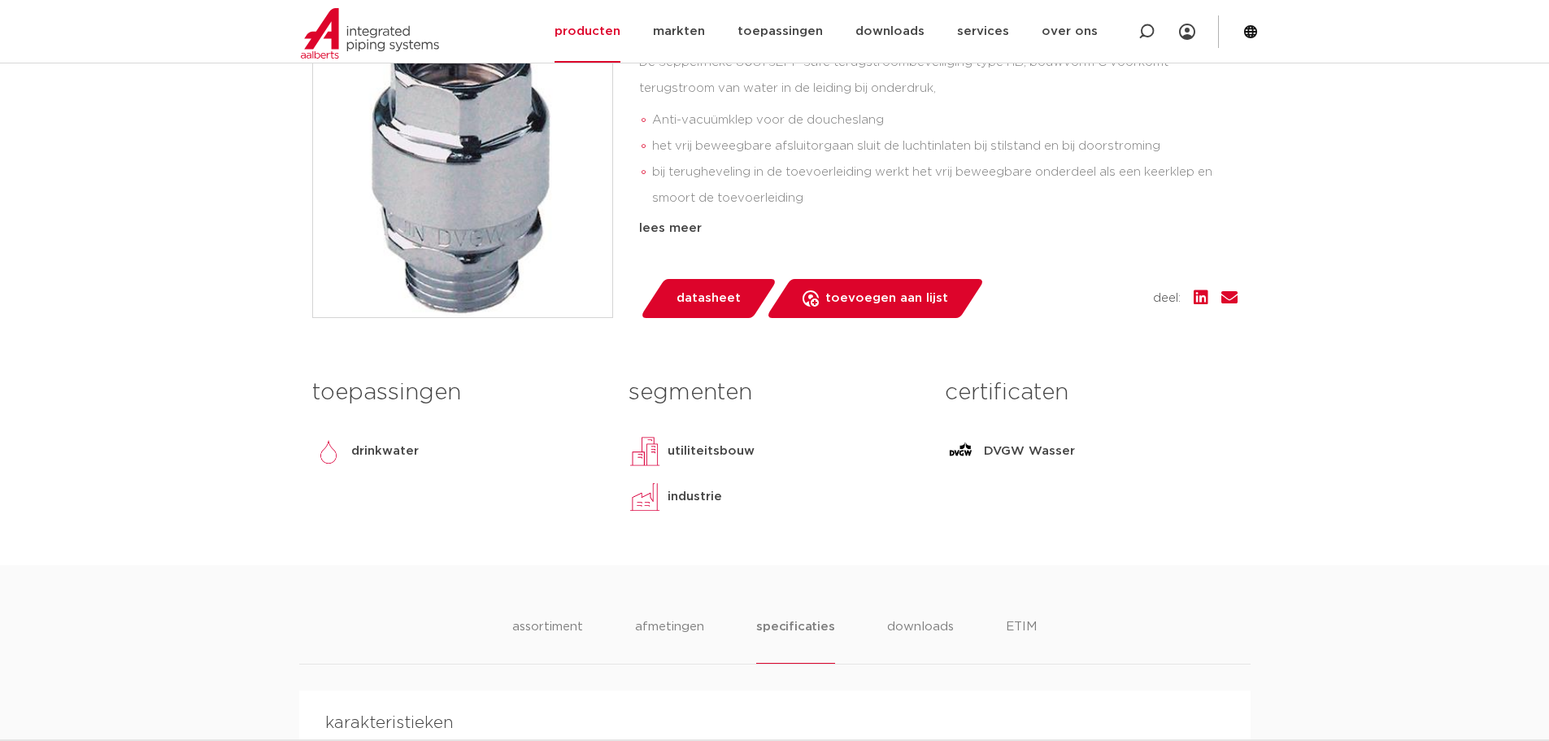
scroll to position [244, 0]
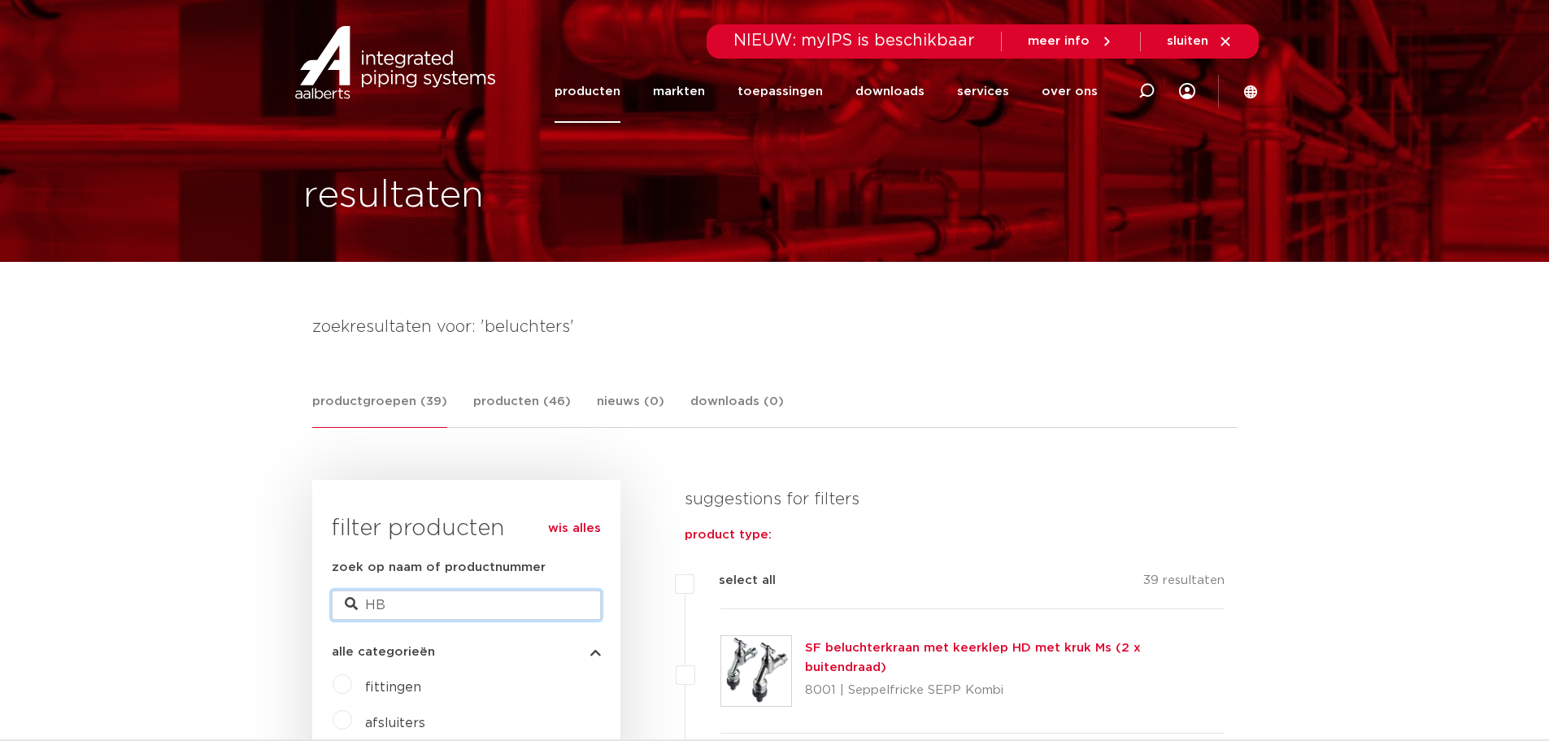
click at [421, 605] on input "HB" at bounding box center [466, 604] width 269 height 29
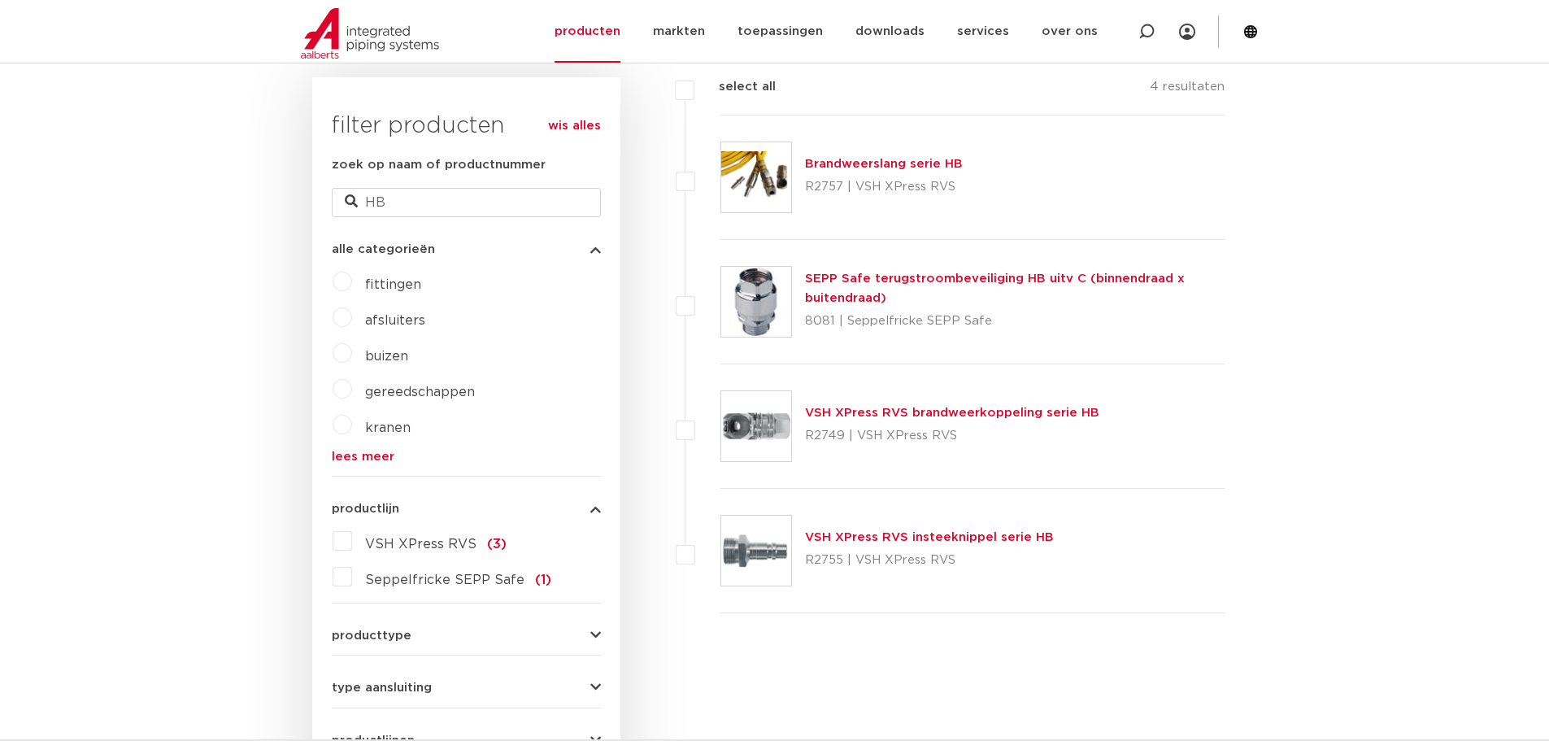
scroll to position [406, 0]
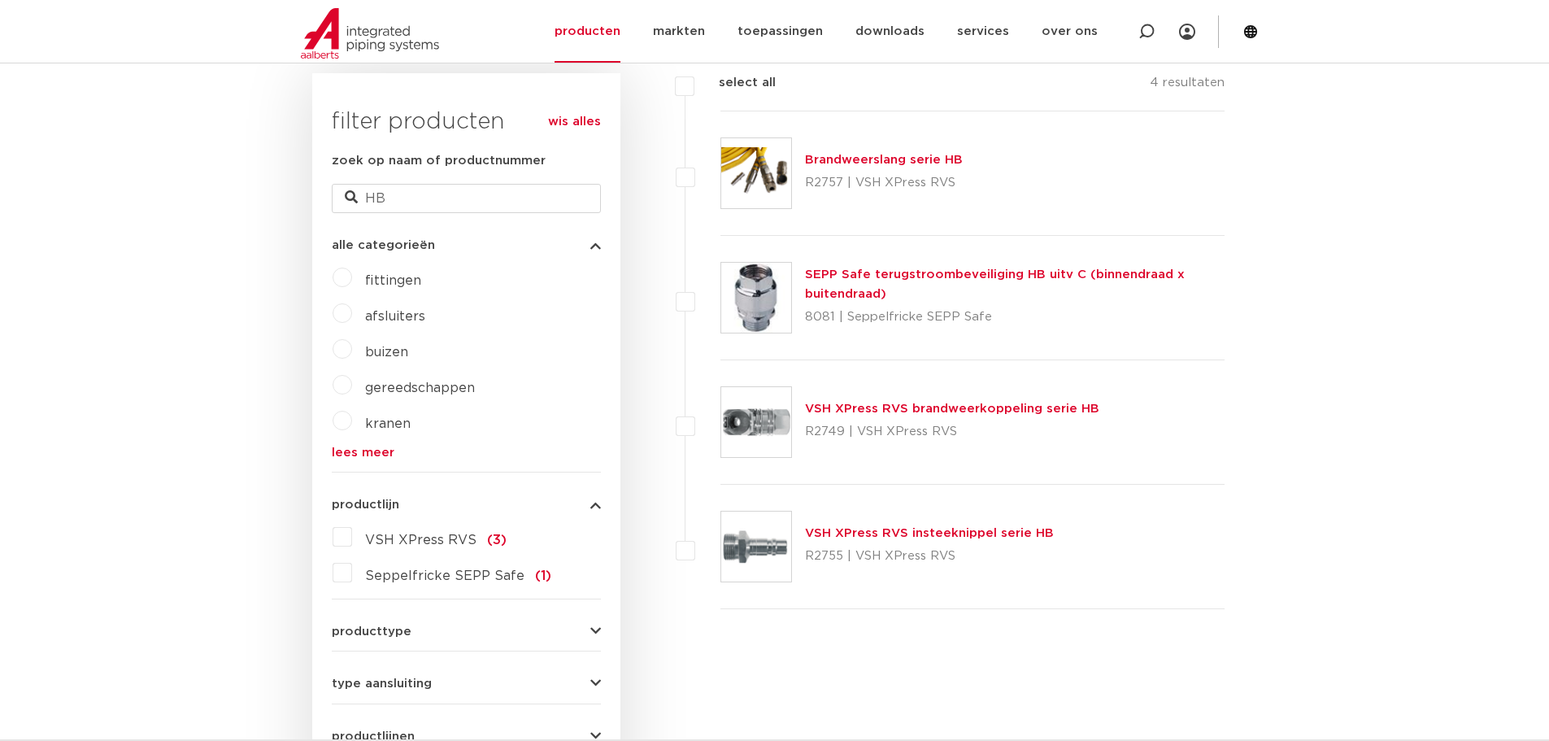
click at [914, 414] on link "VSH XPress RVS brandweerkoppeling serie HB" at bounding box center [952, 408] width 294 height 12
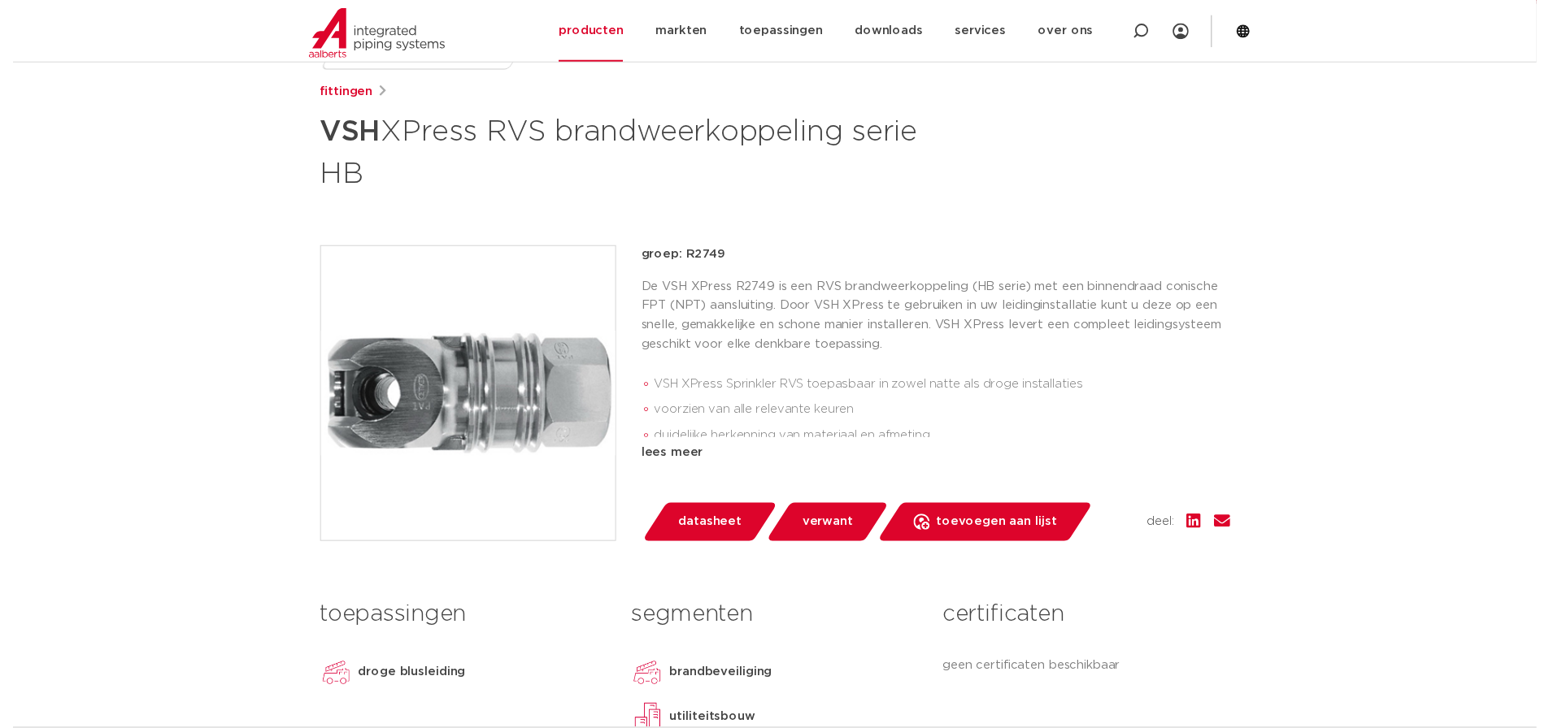
scroll to position [244, 0]
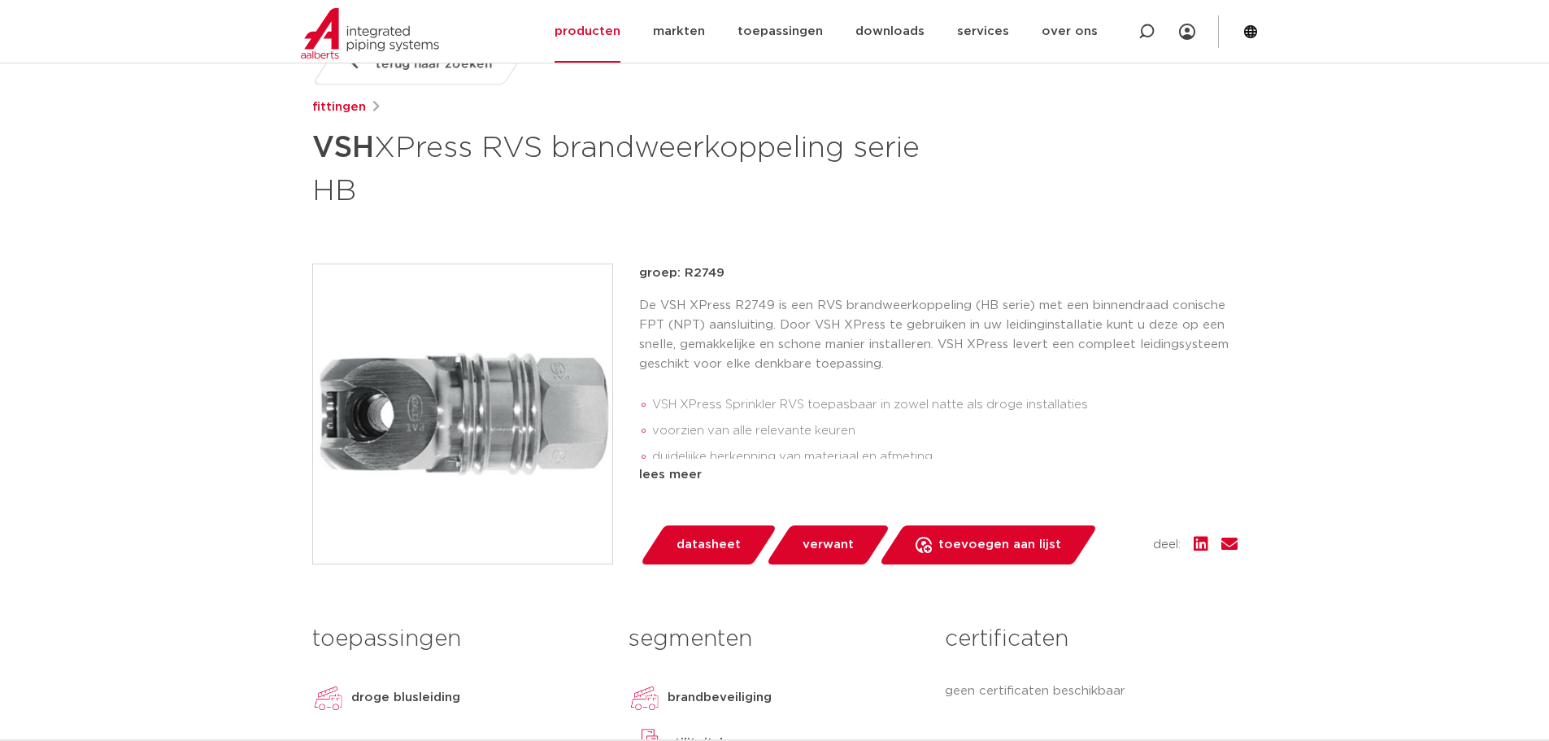
click at [744, 540] on link "datasheet" at bounding box center [708, 544] width 138 height 39
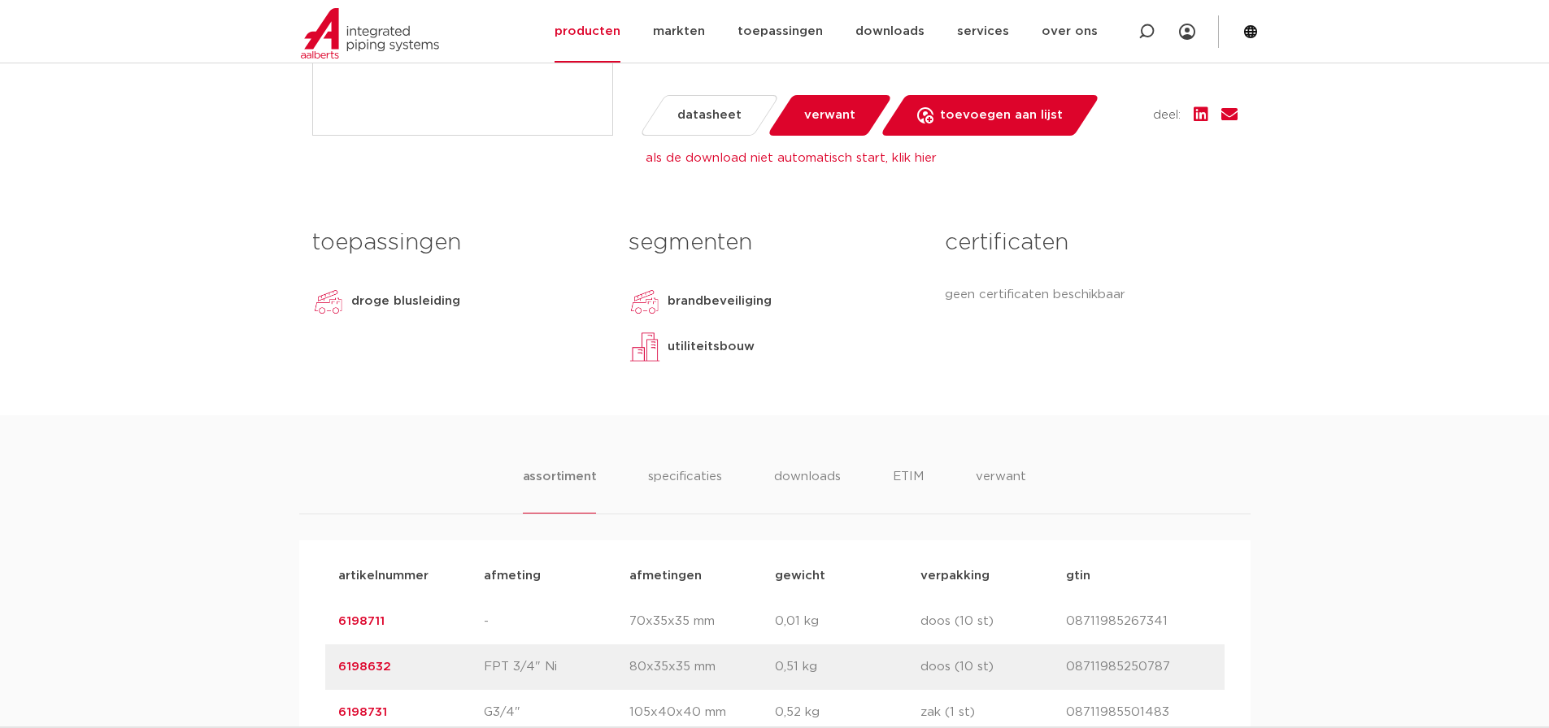
scroll to position [697, 0]
